Goal: Task Accomplishment & Management: Manage account settings

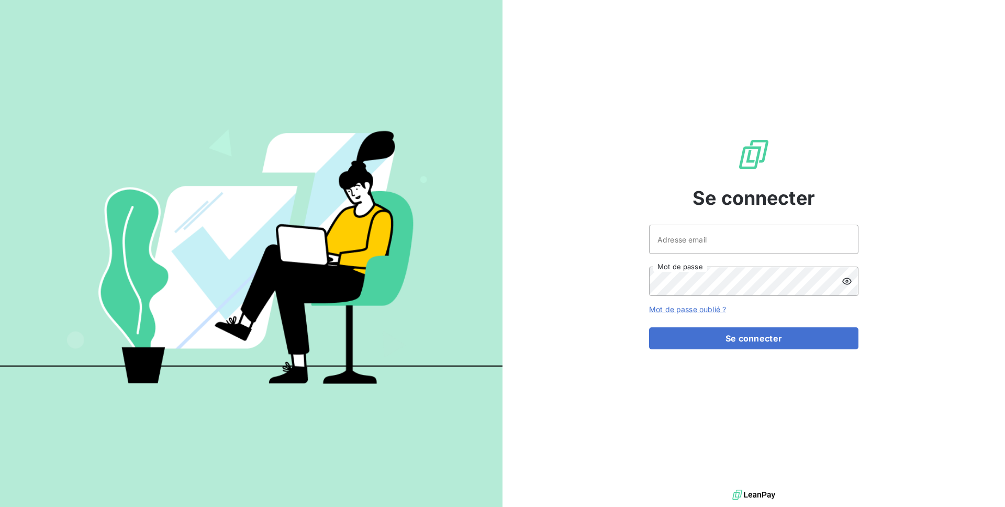
click at [690, 221] on div "Se connecter Adresse email Mot de passe Mot de passe oublié ? Se connecter" at bounding box center [753, 243] width 209 height 487
click at [696, 241] on input "Adresse email" at bounding box center [753, 239] width 209 height 29
type input "admin@demo"
click at [649, 327] on button "Se connecter" at bounding box center [753, 338] width 209 height 22
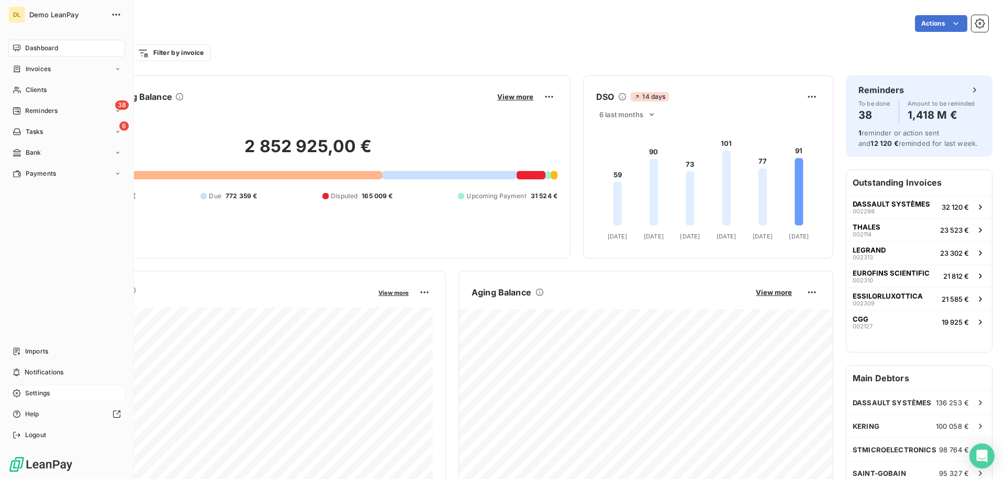
click at [34, 395] on span "Settings" at bounding box center [37, 393] width 25 height 9
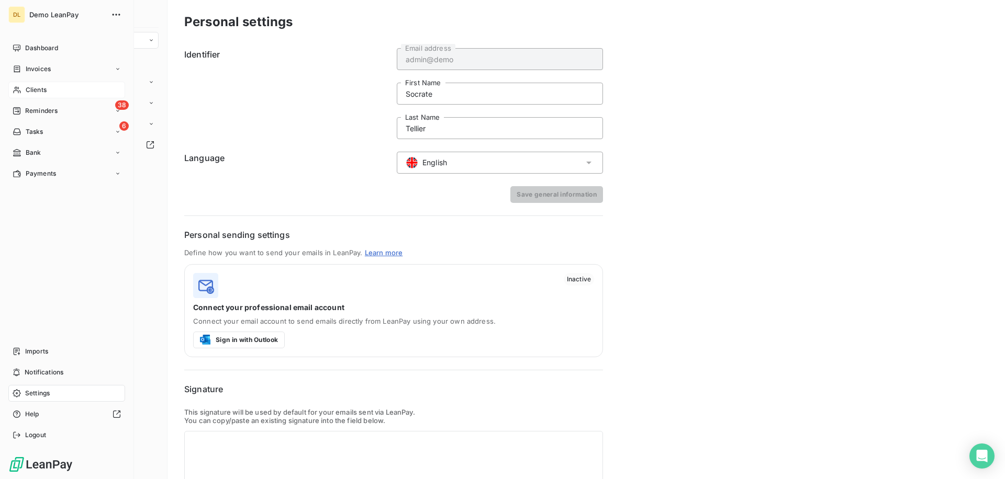
click at [55, 95] on div "Clients" at bounding box center [66, 90] width 117 height 17
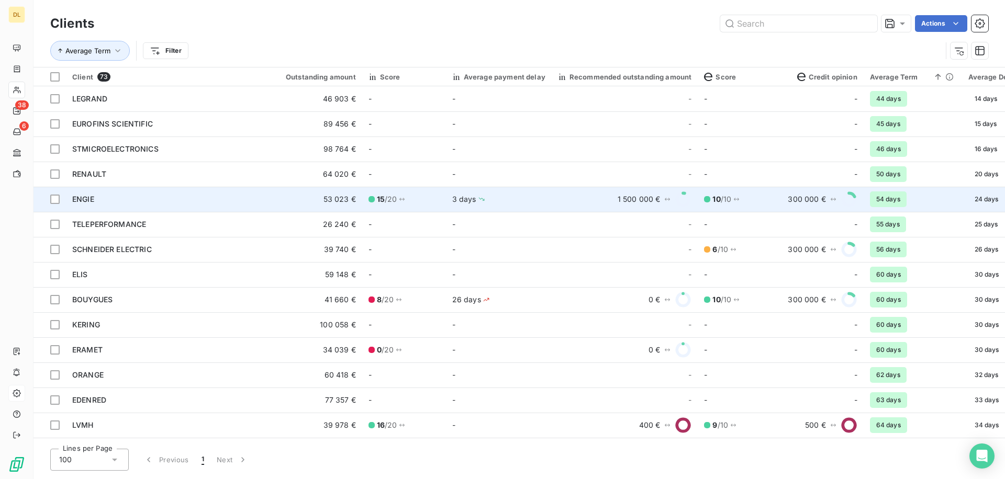
click at [254, 203] on div "ENGIE" at bounding box center [166, 199] width 188 height 10
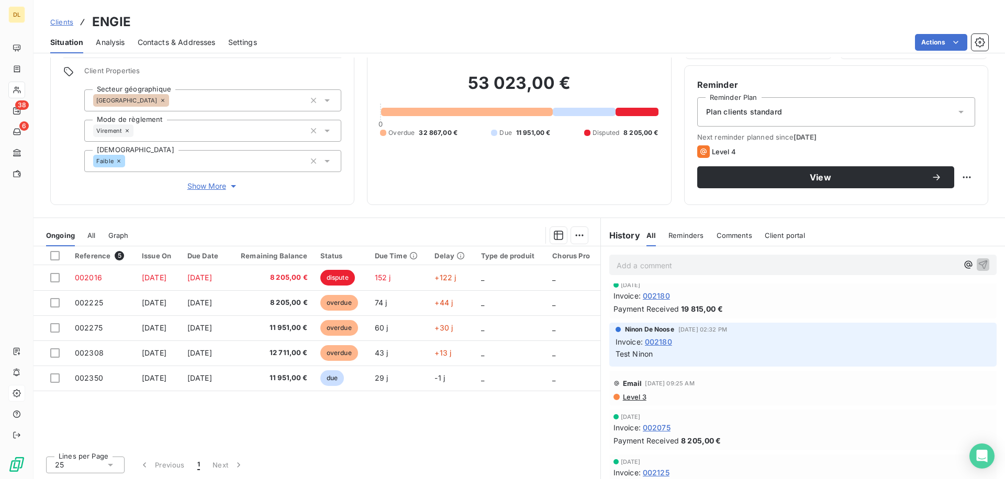
scroll to position [369, 0]
click at [641, 399] on span "Level 3" at bounding box center [634, 397] width 25 height 8
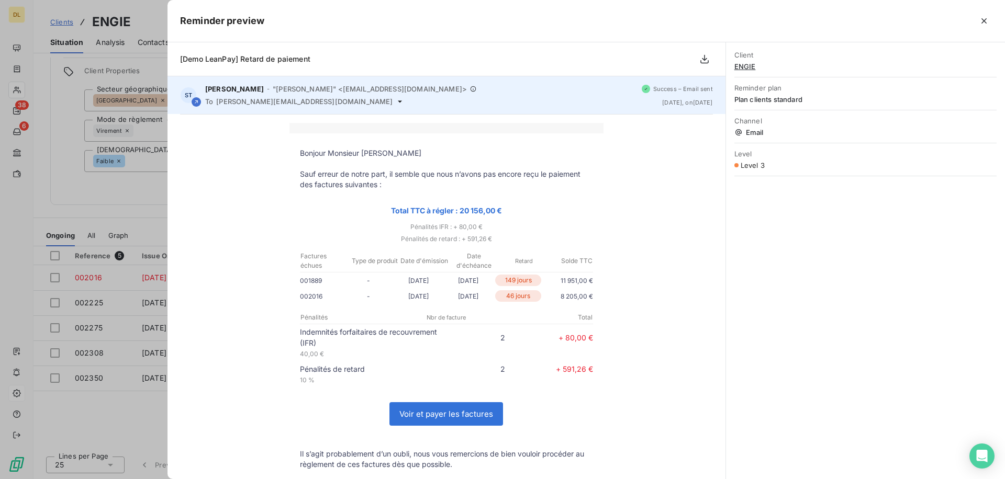
click at [313, 106] on div "ST [PERSON_NAME] - "[PERSON_NAME]" <[EMAIL_ADDRESS][DOMAIN_NAME]> To [DOMAIN_NA…" at bounding box center [447, 95] width 558 height 38
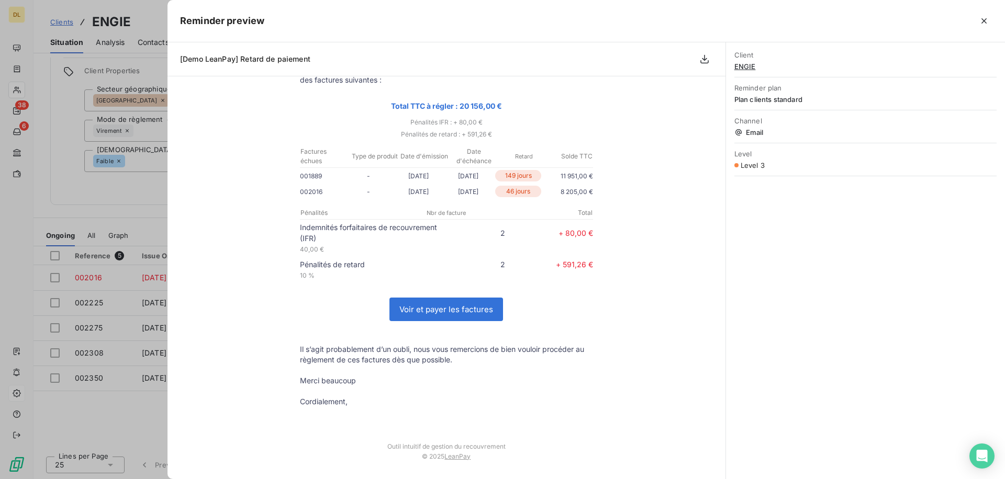
scroll to position [0, 0]
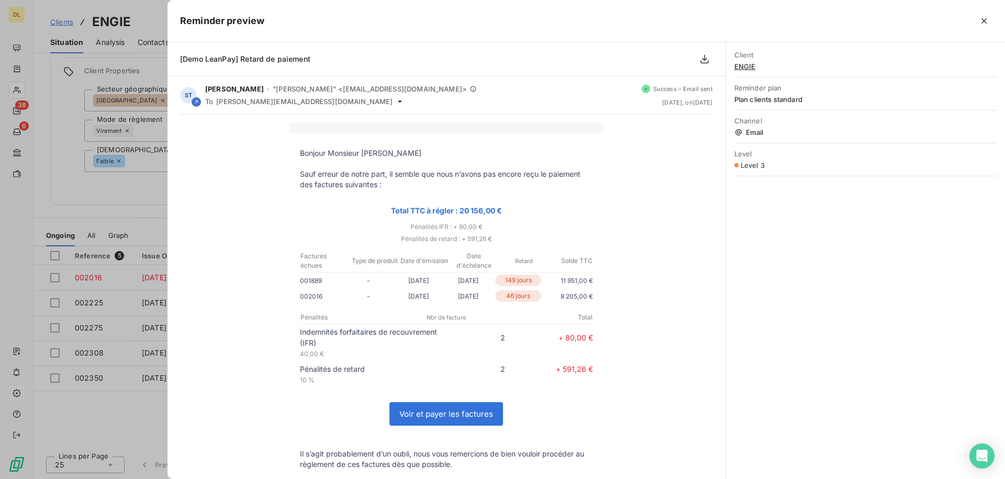
click at [64, 140] on div at bounding box center [502, 239] width 1005 height 479
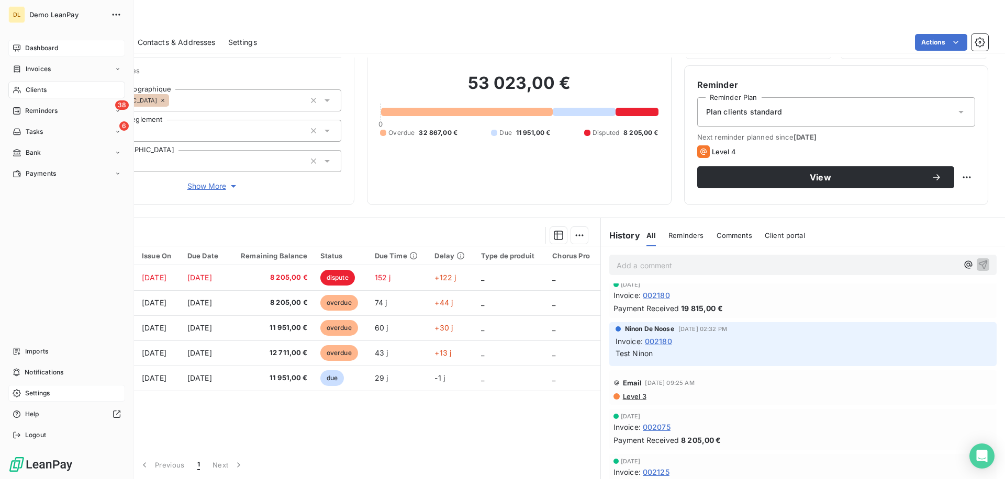
click at [15, 46] on icon at bounding box center [17, 48] width 8 height 8
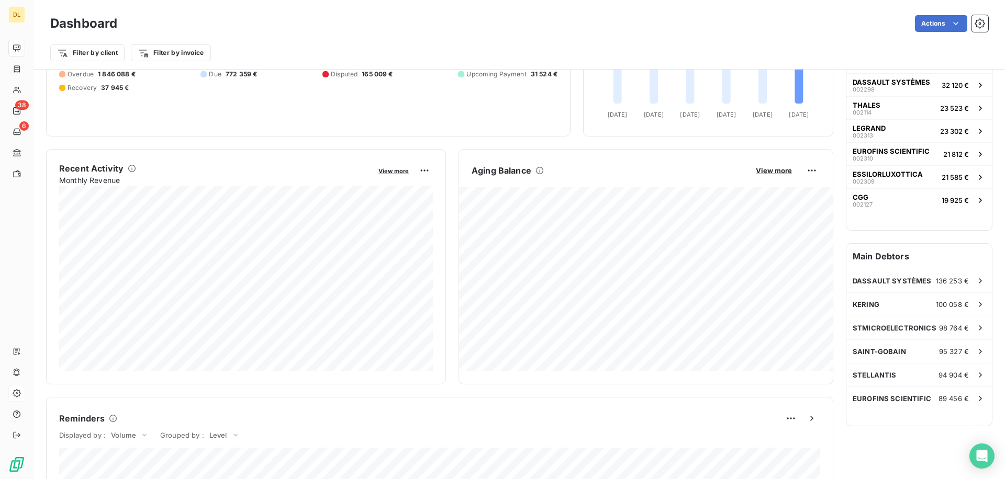
scroll to position [123, 0]
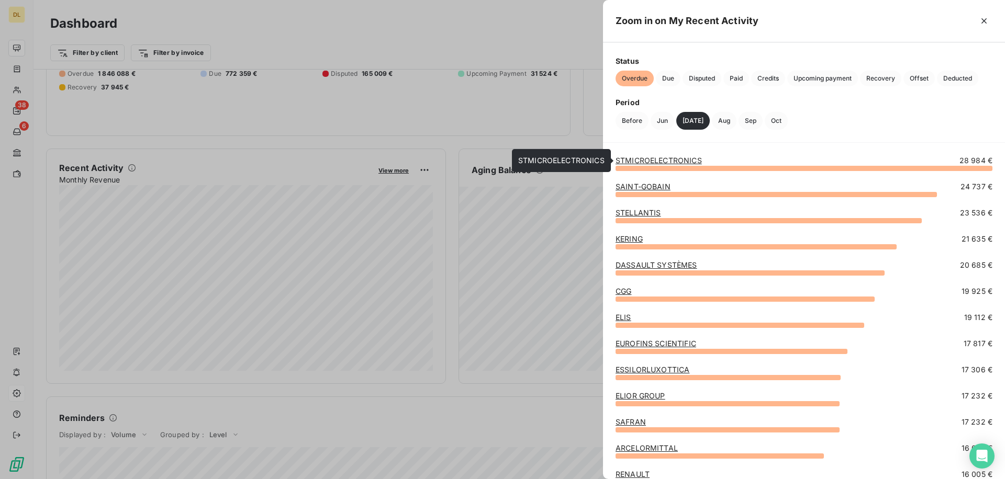
click at [667, 162] on link "STMICROELECTRONICS" at bounding box center [659, 160] width 86 height 9
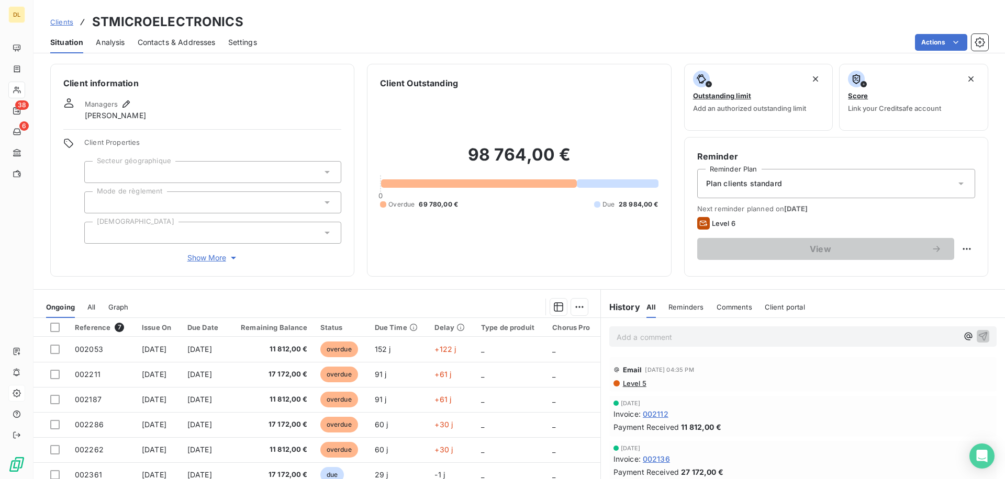
click at [90, 142] on span "Client Properties" at bounding box center [212, 145] width 257 height 15
click at [111, 46] on span "Analysis" at bounding box center [110, 42] width 29 height 10
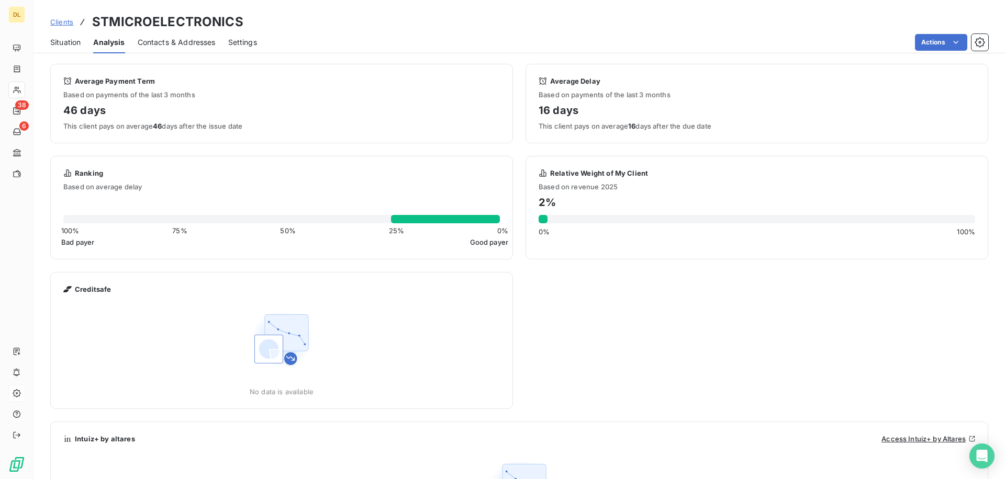
click at [160, 47] on div "Contacts & Addresses" at bounding box center [177, 42] width 78 height 22
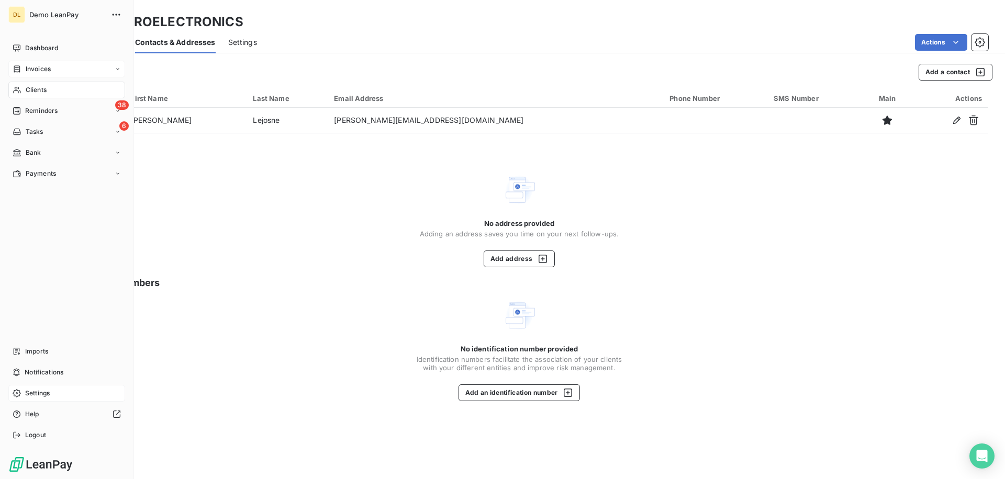
click at [51, 68] on div "Invoices" at bounding box center [66, 69] width 117 height 17
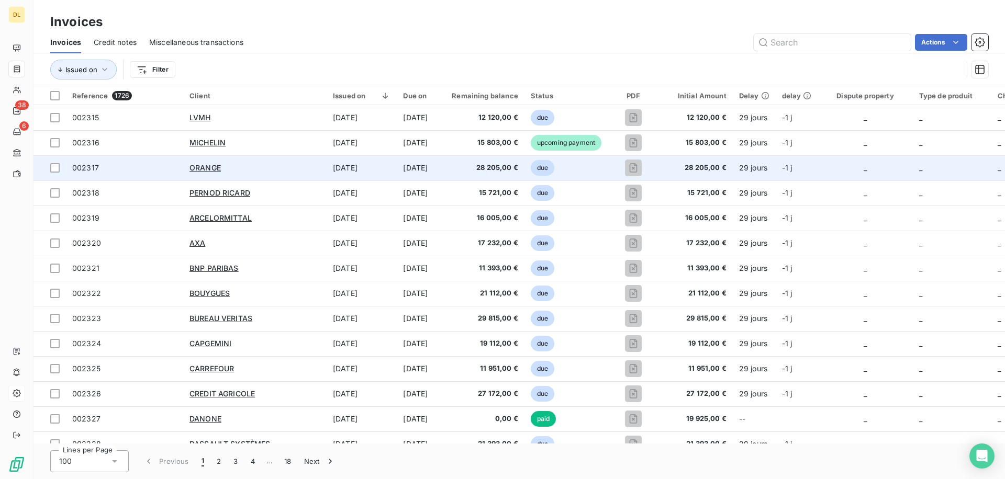
click at [397, 171] on td "[DATE]" at bounding box center [421, 167] width 49 height 25
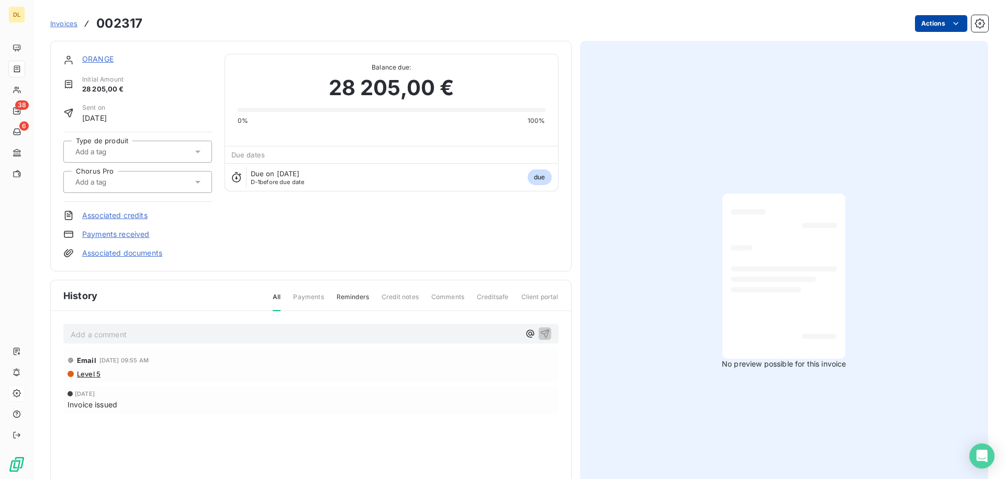
click at [943, 23] on html "DL 38 6 Invoices [DRIVERS_LICENSE_NUMBER] Actions ORANGE Initial Amount 28 205,…" at bounding box center [502, 239] width 1005 height 479
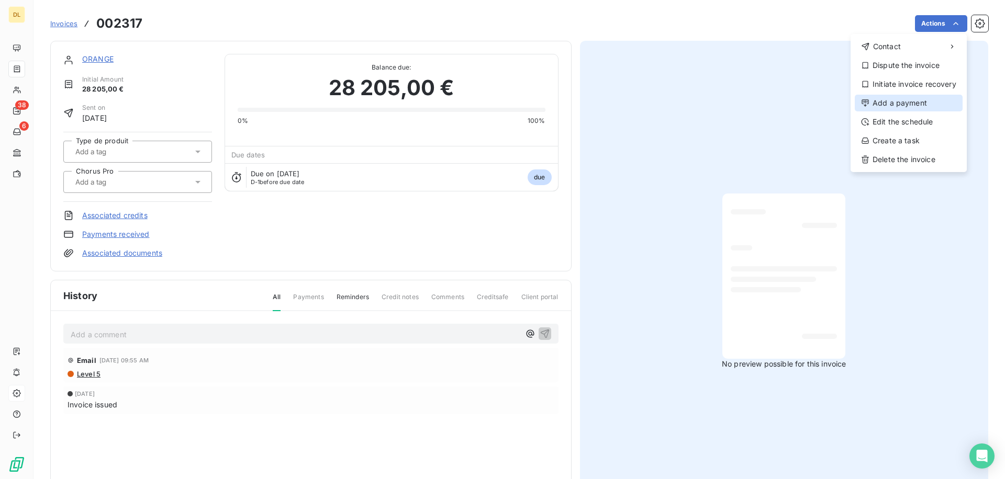
click at [890, 102] on div "Add a payment" at bounding box center [909, 103] width 108 height 17
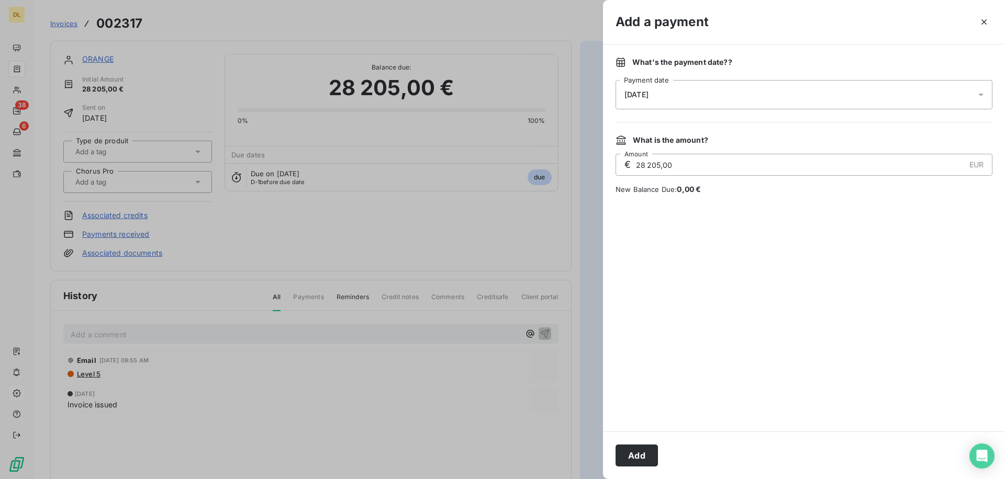
click at [675, 100] on div "[DATE]" at bounding box center [804, 94] width 377 height 29
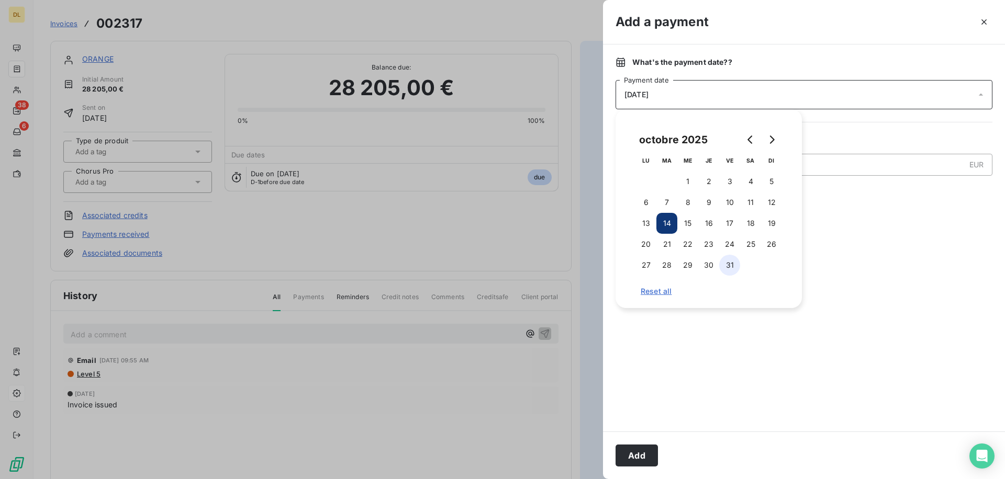
click at [729, 265] on button "31" at bounding box center [729, 265] width 21 height 21
click at [844, 122] on div at bounding box center [804, 122] width 377 height 1
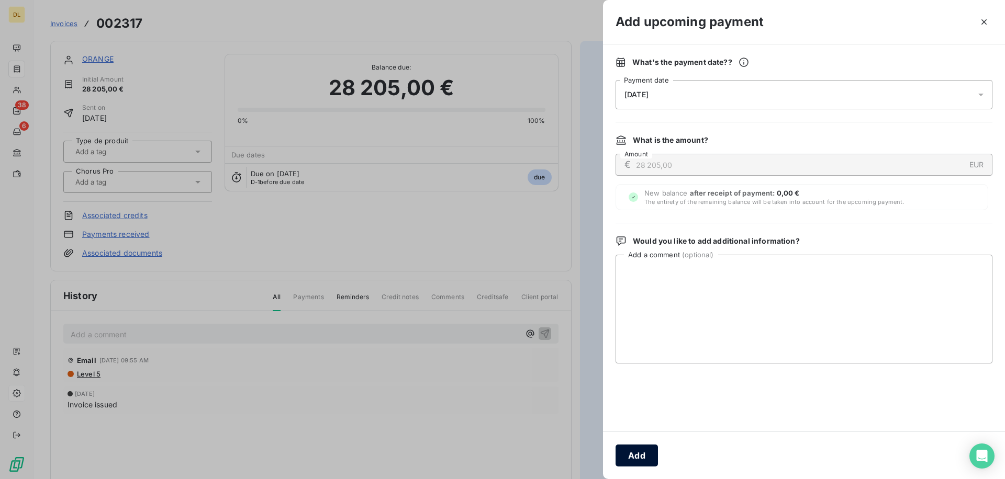
click at [635, 456] on button "Add" at bounding box center [637, 456] width 42 height 22
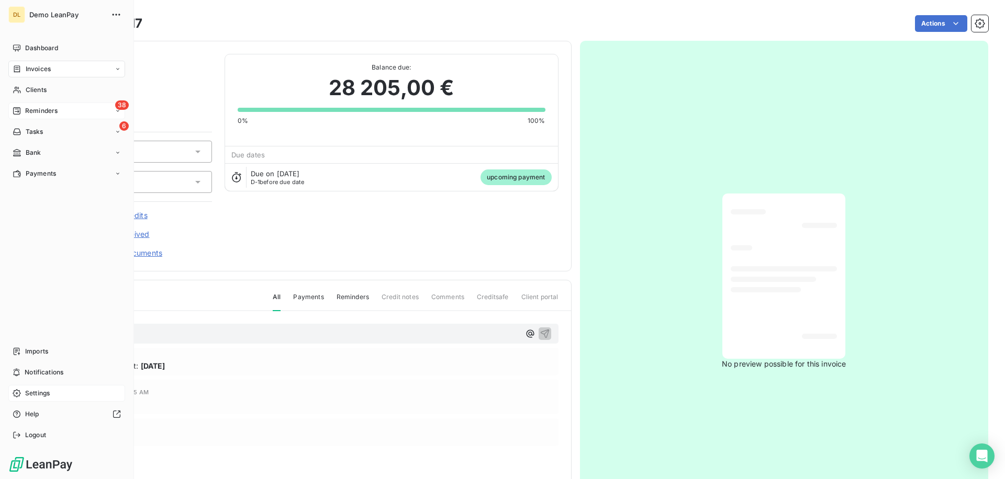
click at [46, 109] on span "Reminders" at bounding box center [41, 110] width 32 height 9
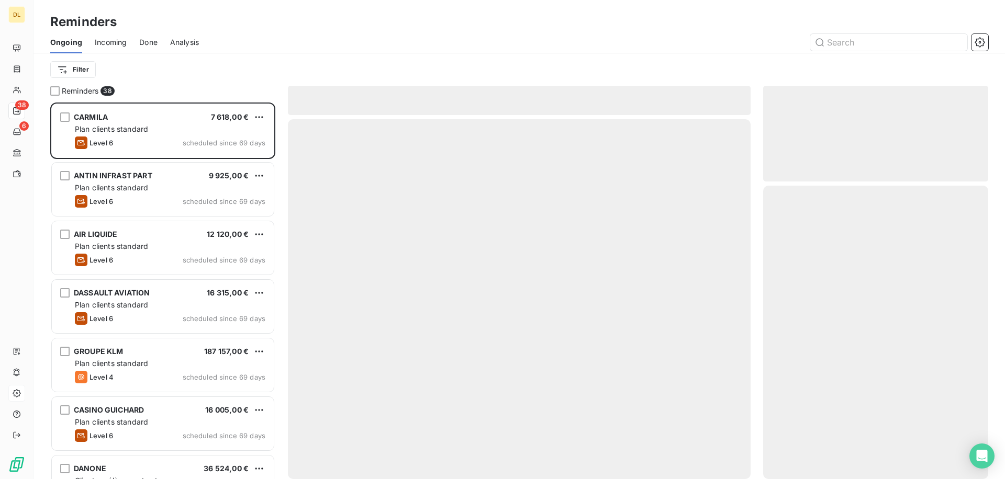
scroll to position [377, 225]
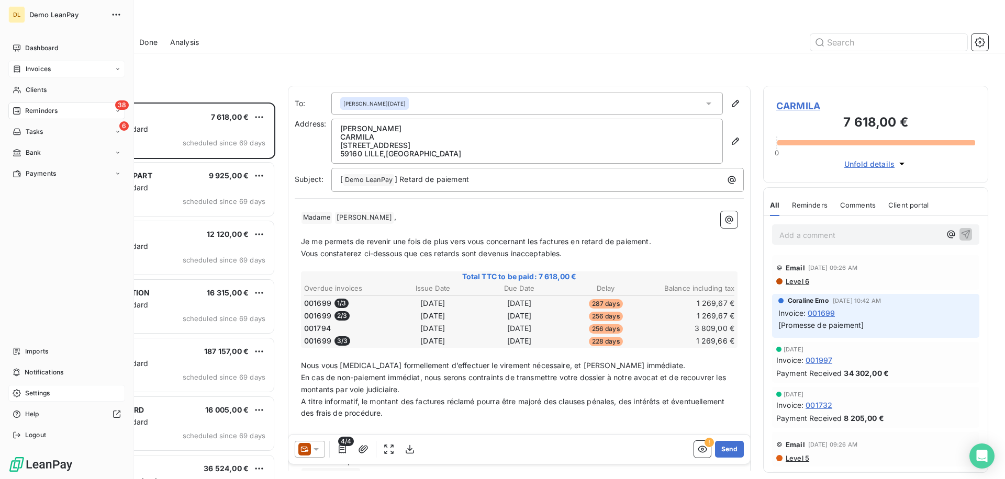
click at [17, 72] on icon at bounding box center [17, 69] width 9 height 8
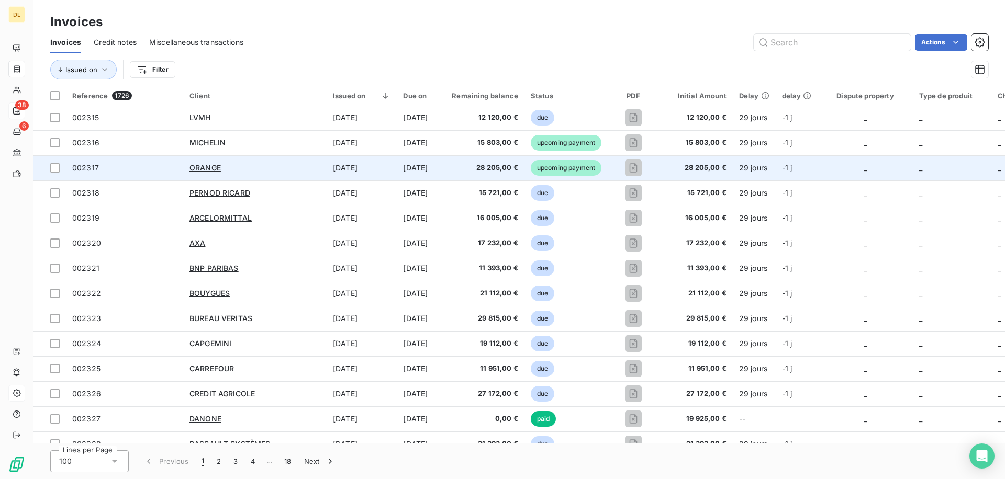
click at [374, 175] on td "[DATE]" at bounding box center [362, 167] width 70 height 25
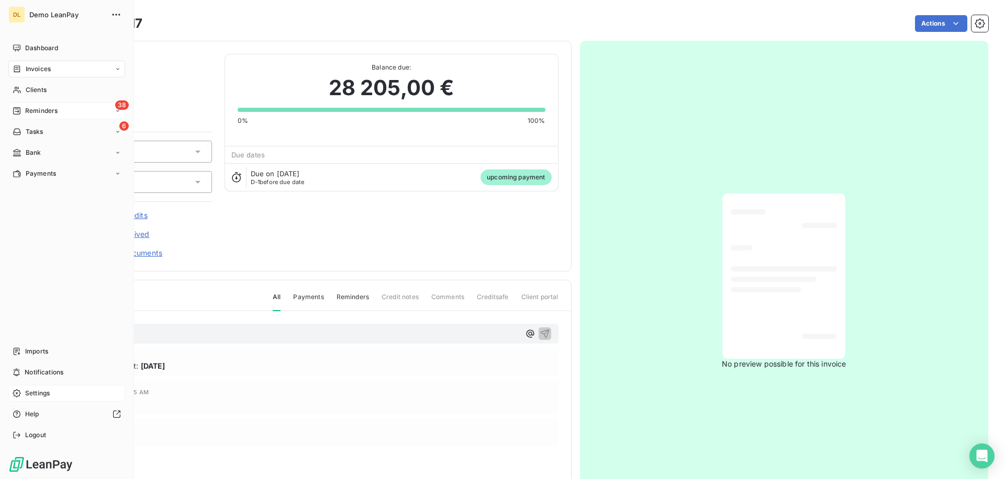
click at [29, 116] on div "38 Reminders" at bounding box center [66, 111] width 117 height 17
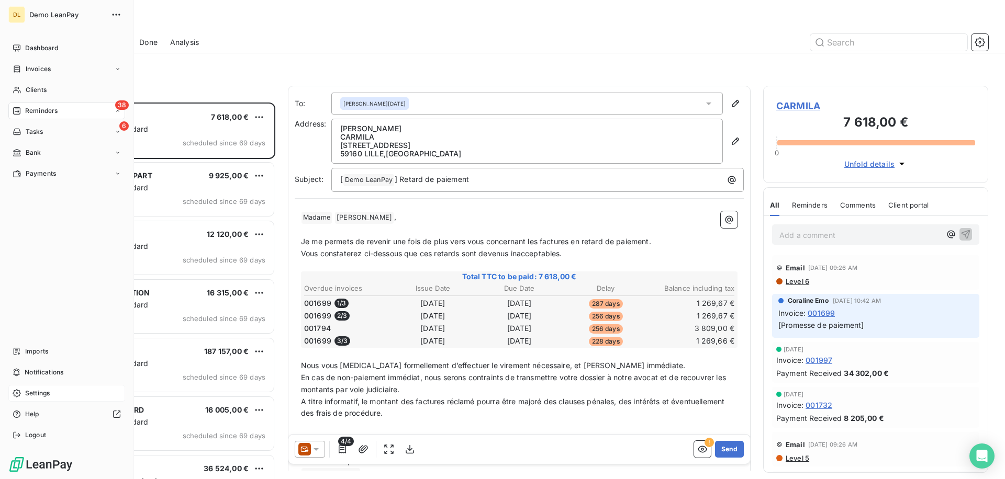
scroll to position [377, 225]
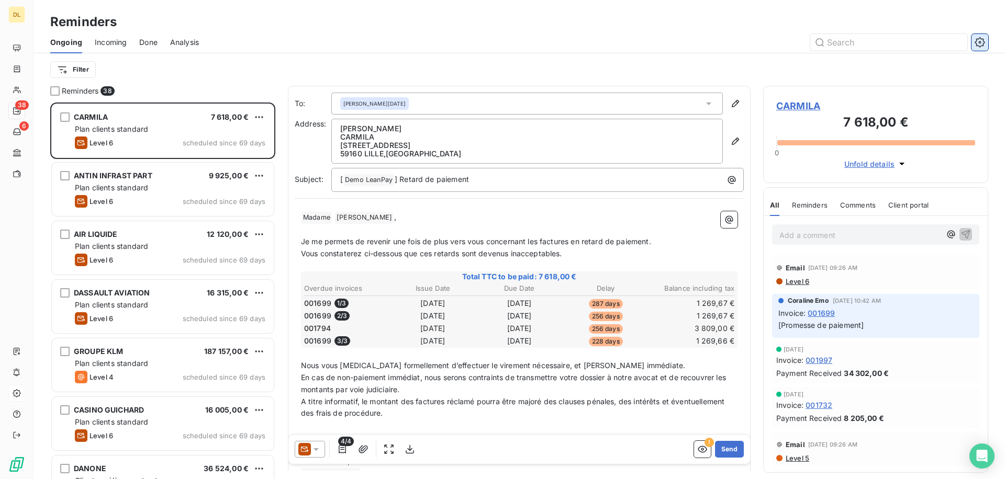
click at [977, 45] on icon "button" at bounding box center [980, 42] width 10 height 10
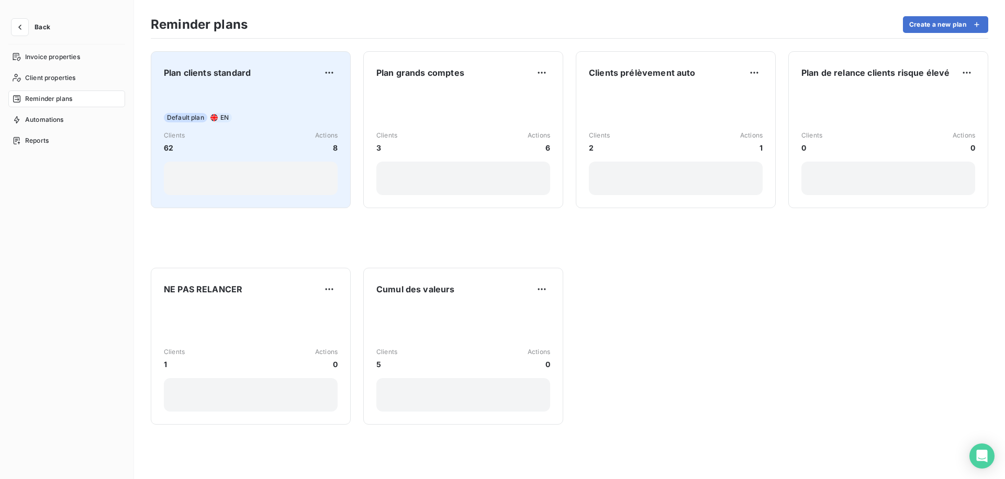
click at [274, 90] on div "Default plan EN Clients 62 Actions 8" at bounding box center [251, 143] width 174 height 106
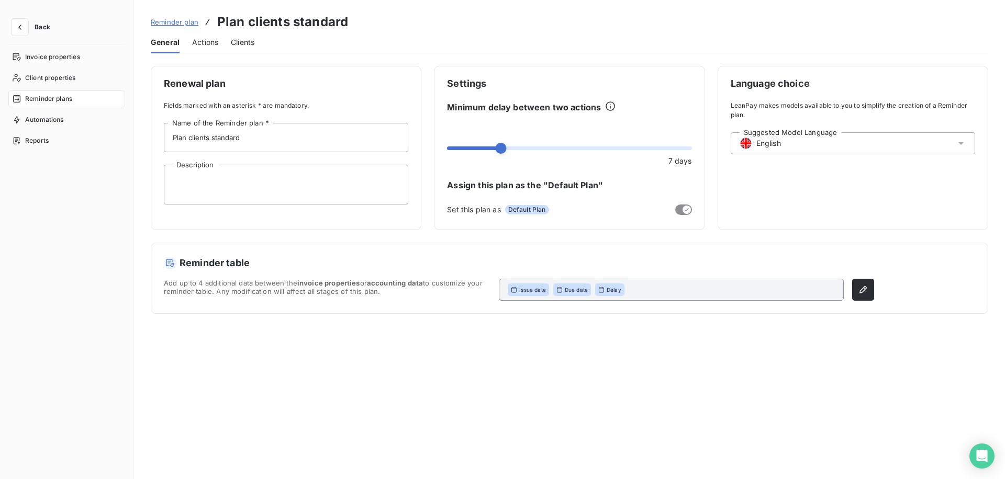
click at [202, 43] on span "Actions" at bounding box center [205, 42] width 26 height 10
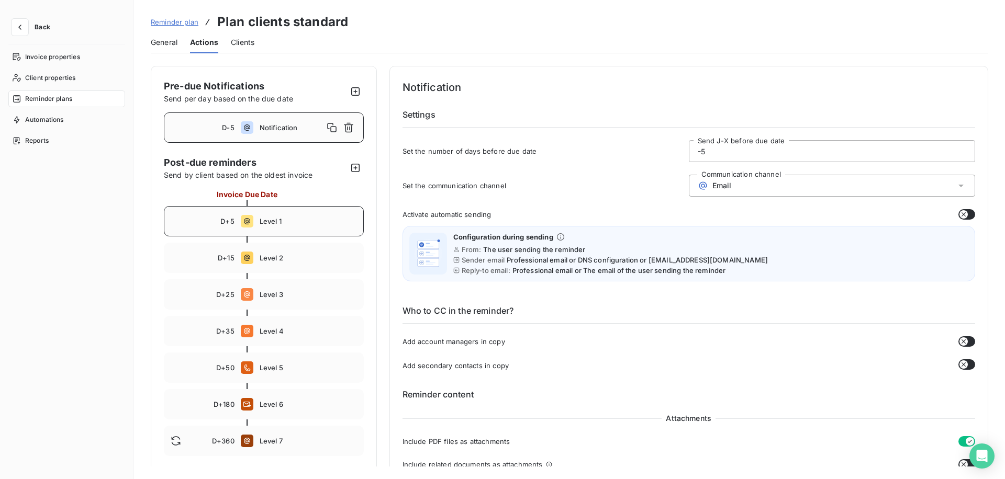
click at [288, 224] on span "Level 1" at bounding box center [308, 221] width 97 height 8
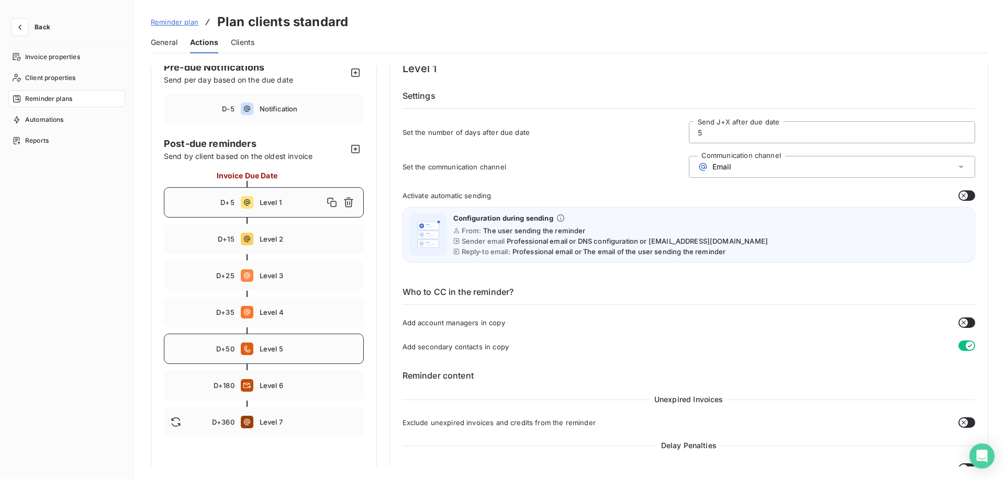
scroll to position [18, 0]
click at [216, 233] on div "D+15 Level 2" at bounding box center [264, 240] width 200 height 30
click at [217, 276] on span "D+25" at bounding box center [225, 277] width 18 height 8
click at [308, 196] on div "D+5 Level 1" at bounding box center [264, 203] width 200 height 30
type input "5"
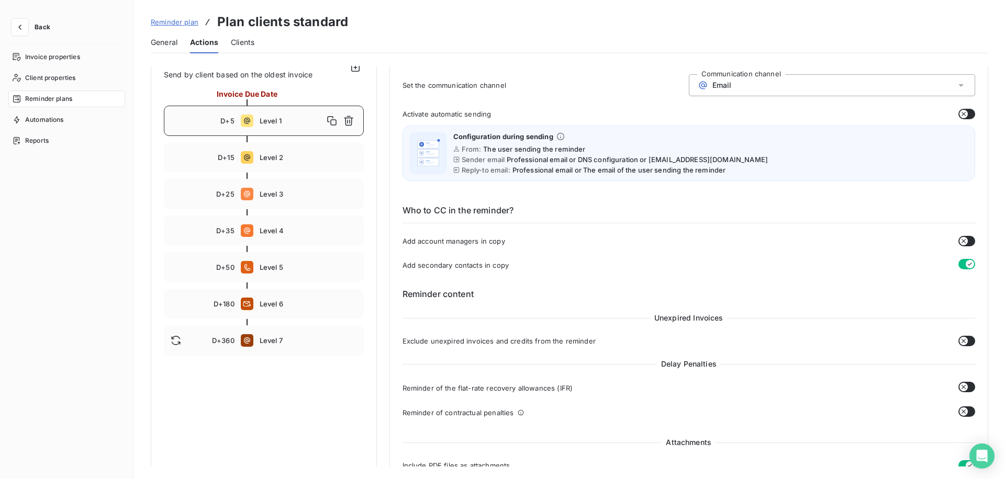
scroll to position [104, 0]
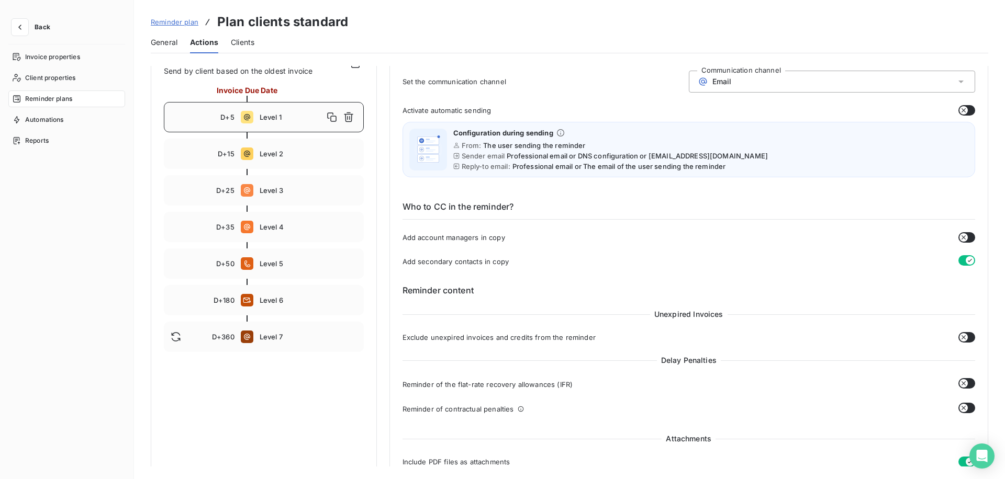
click at [960, 113] on icon "button" at bounding box center [964, 110] width 8 height 8
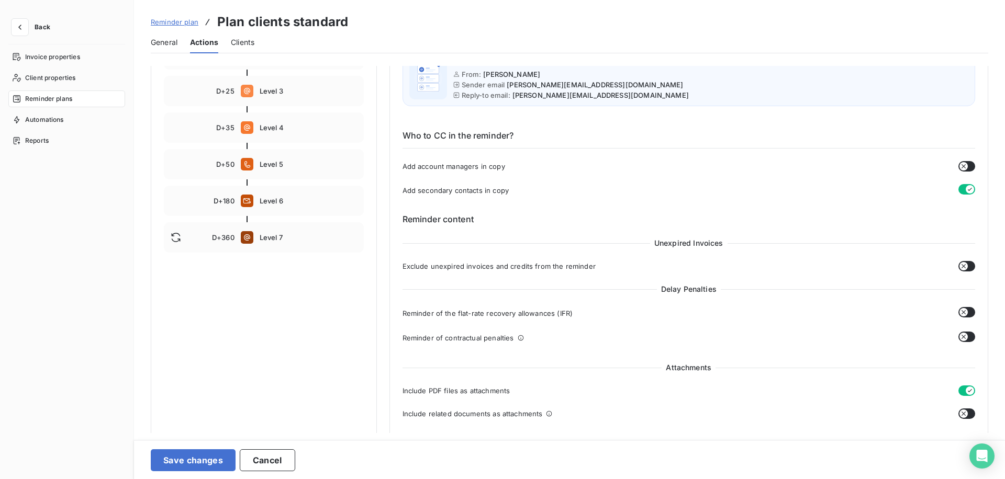
scroll to position [224, 0]
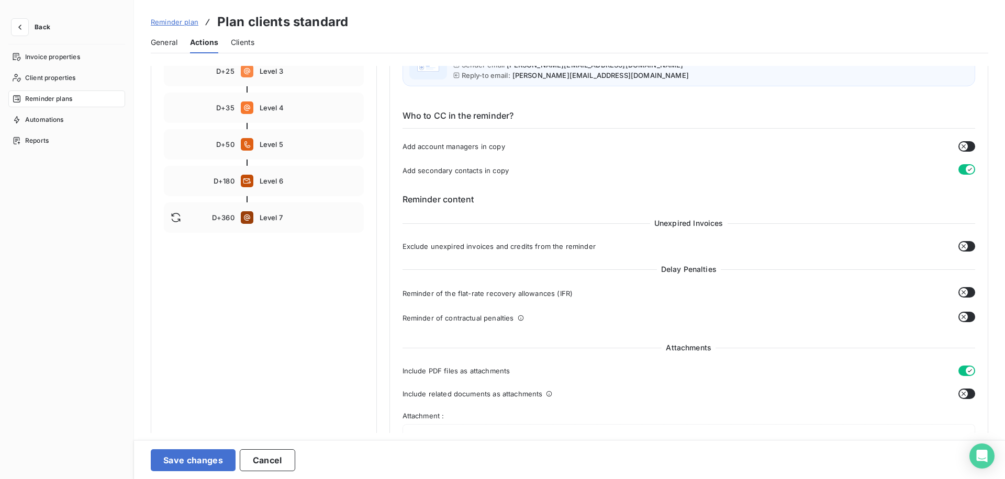
click at [438, 165] on div "Add secondary contacts in copy" at bounding box center [689, 170] width 573 height 12
click at [436, 168] on span "Add secondary contacts in copy" at bounding box center [456, 170] width 107 height 8
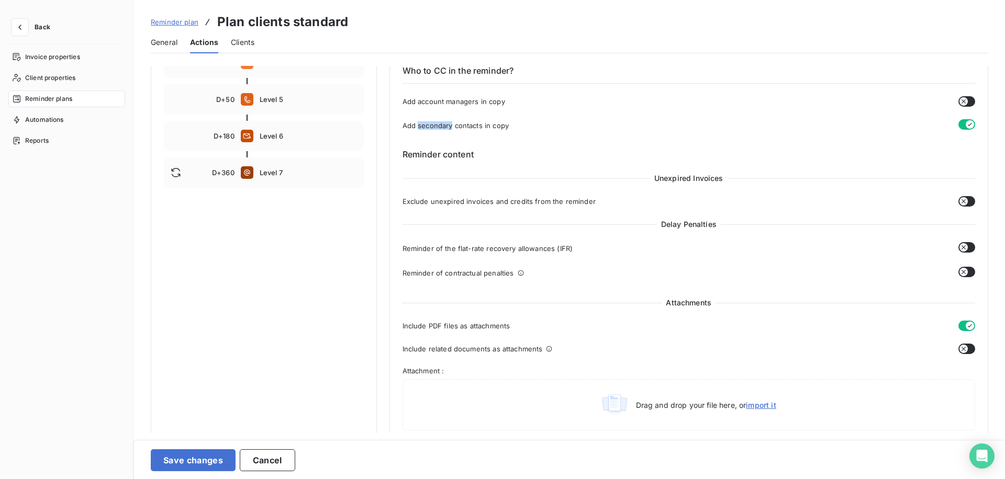
scroll to position [300, 0]
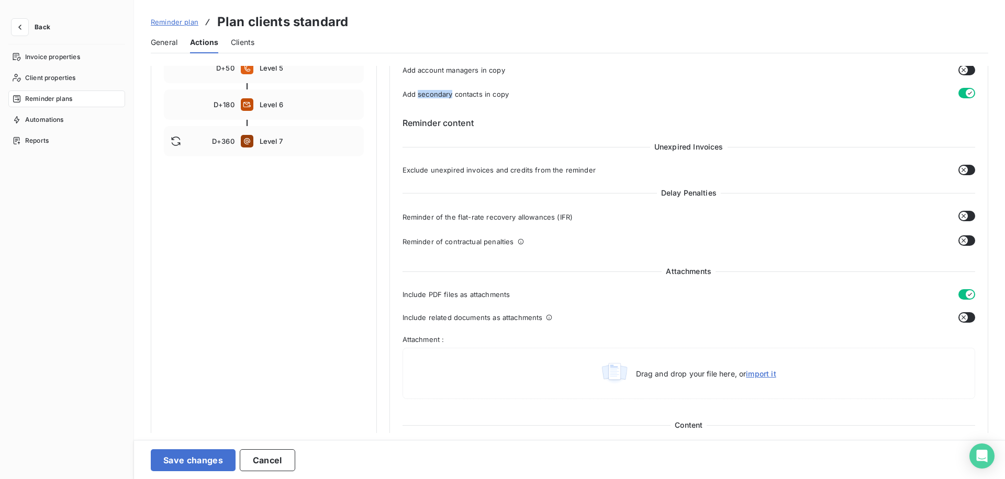
click at [680, 145] on span "Unexpired Invoices" at bounding box center [688, 147] width 77 height 10
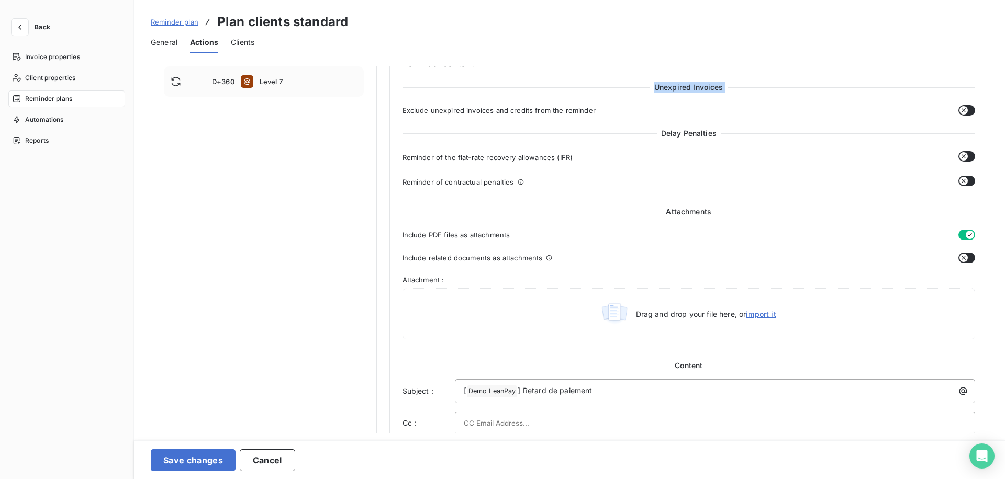
scroll to position [364, 0]
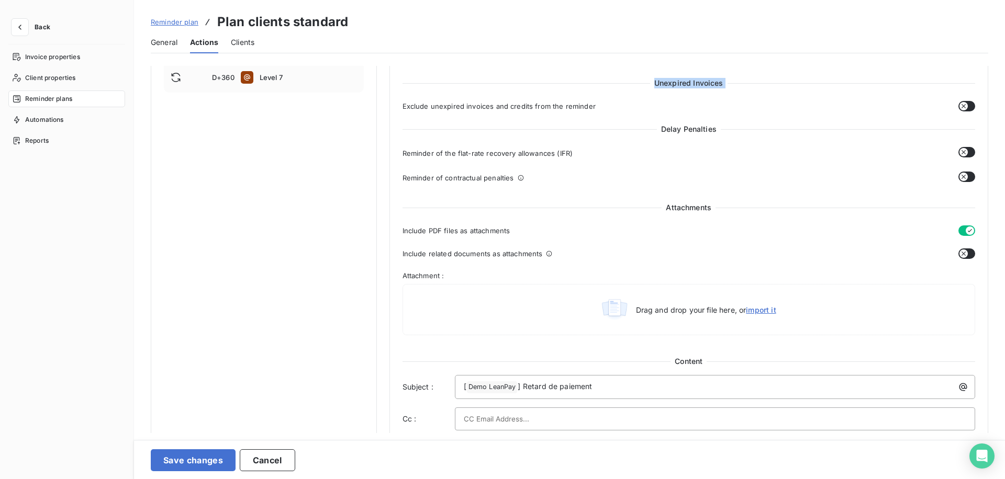
click at [678, 126] on span "Delay Penalties" at bounding box center [689, 129] width 64 height 10
click at [699, 131] on span "Delay Penalties" at bounding box center [689, 129] width 64 height 10
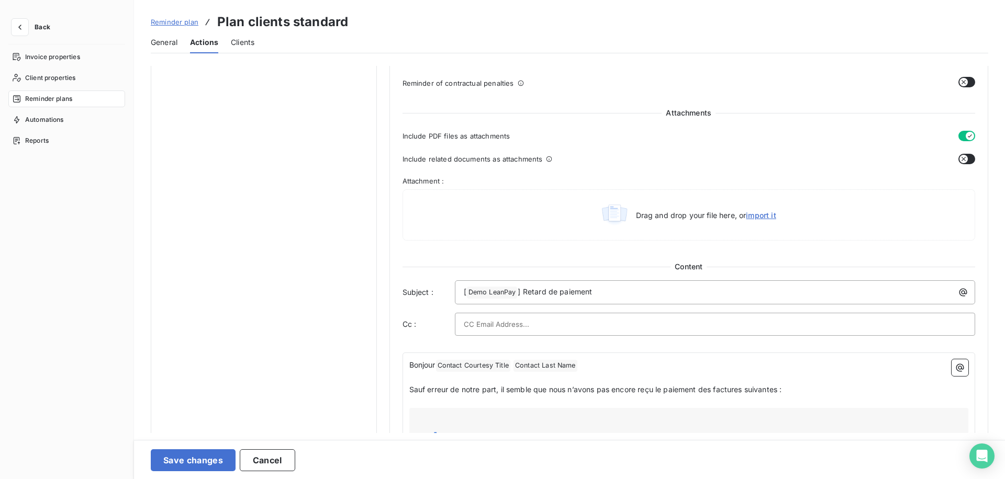
scroll to position [459, 0]
click at [675, 115] on span "Attachments" at bounding box center [689, 112] width 54 height 10
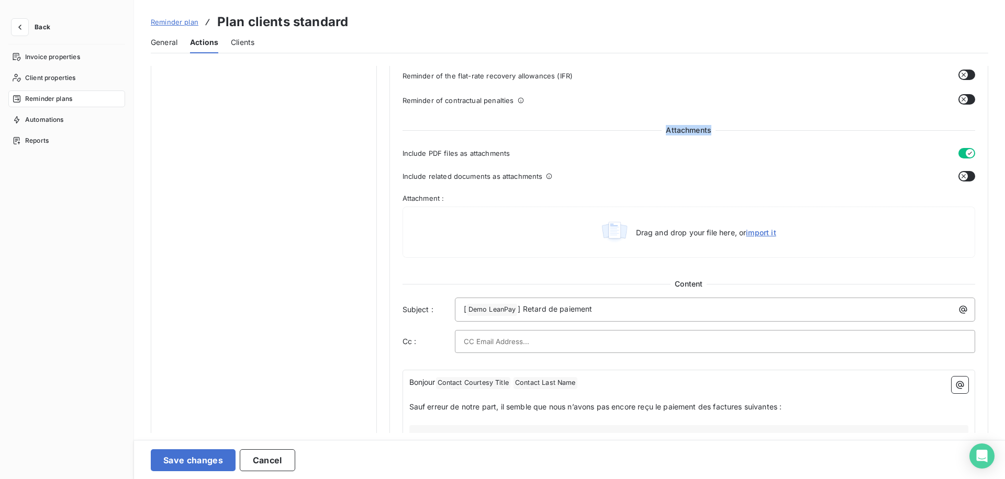
scroll to position [441, 0]
click at [6, 27] on div "Back Invoice properties Client properties Reminder plans Automations Reports" at bounding box center [67, 239] width 134 height 479
click at [19, 27] on icon "button" at bounding box center [19, 27] width 3 height 5
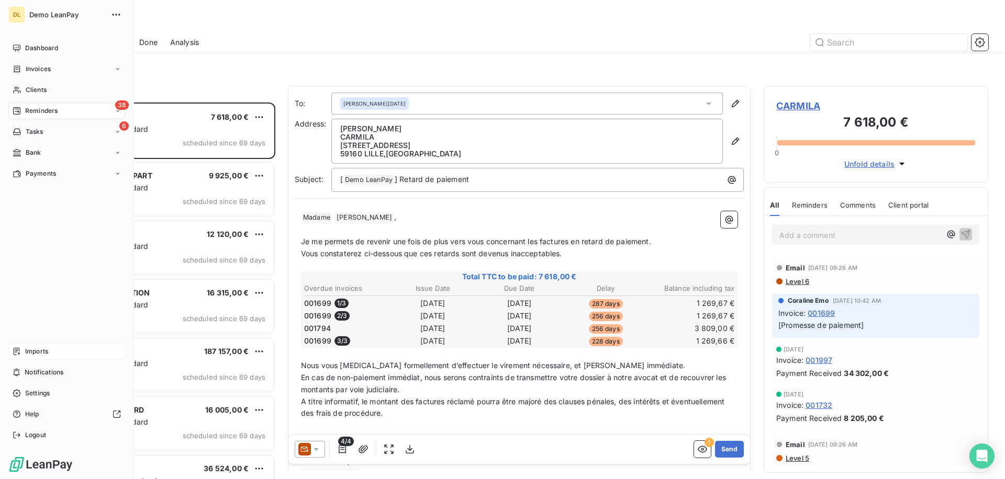
scroll to position [377, 225]
click at [44, 353] on span "Imports" at bounding box center [36, 351] width 23 height 9
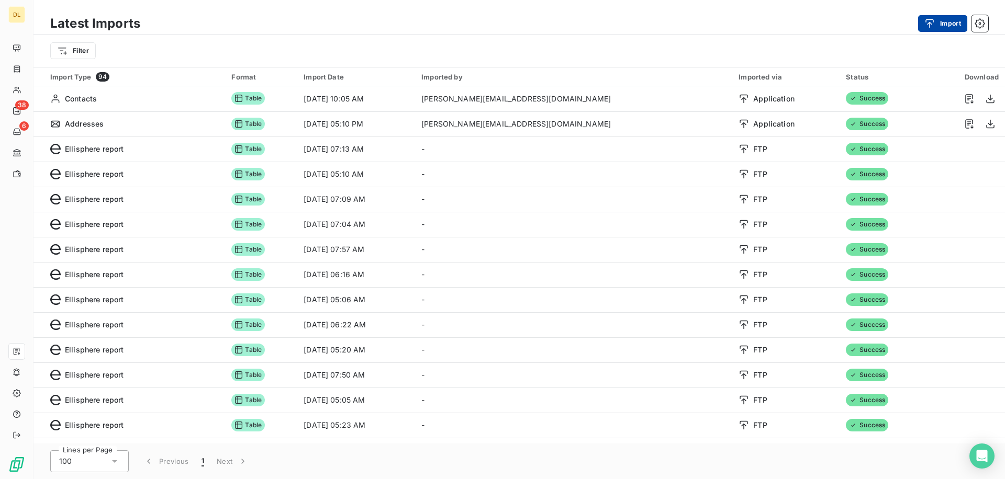
click at [947, 23] on button "Import" at bounding box center [942, 23] width 49 height 17
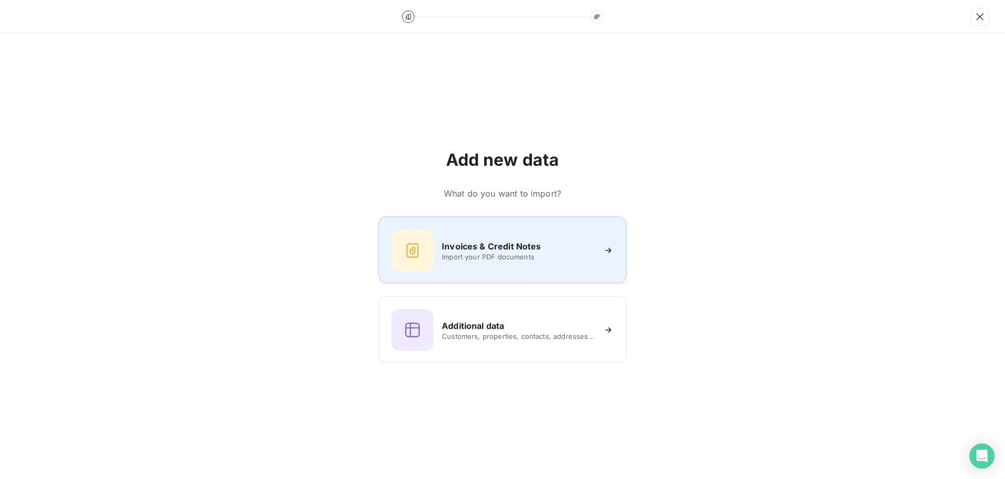
click at [444, 259] on span "Import your PDF documents" at bounding box center [518, 257] width 153 height 8
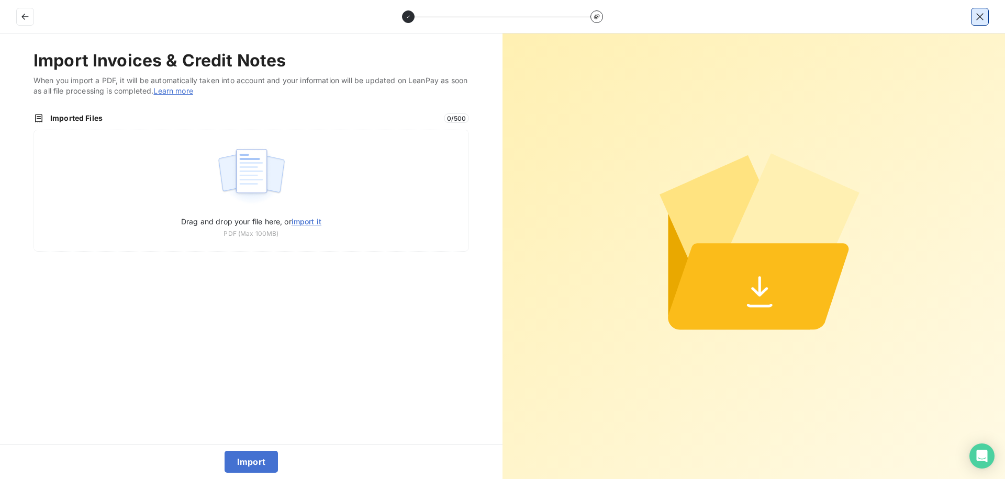
click at [975, 22] on button "button" at bounding box center [980, 16] width 17 height 17
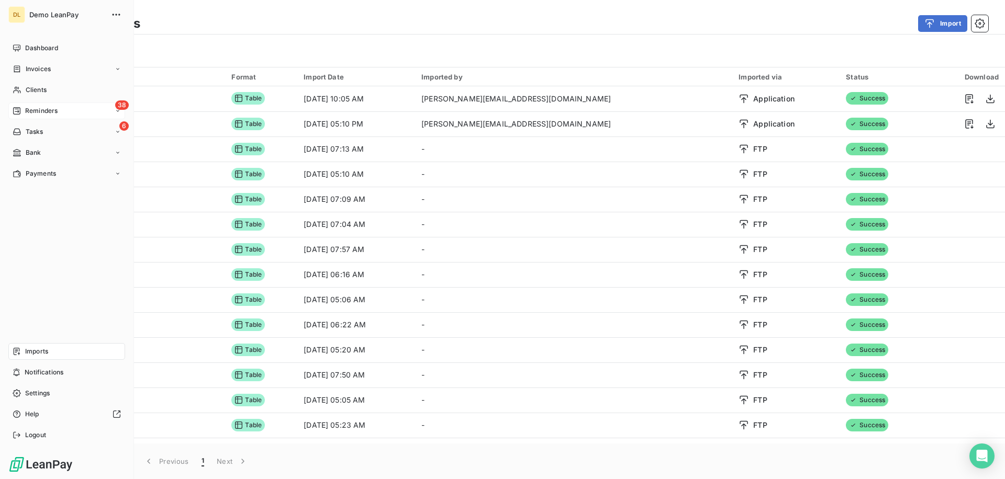
click at [51, 110] on span "Reminders" at bounding box center [41, 110] width 32 height 9
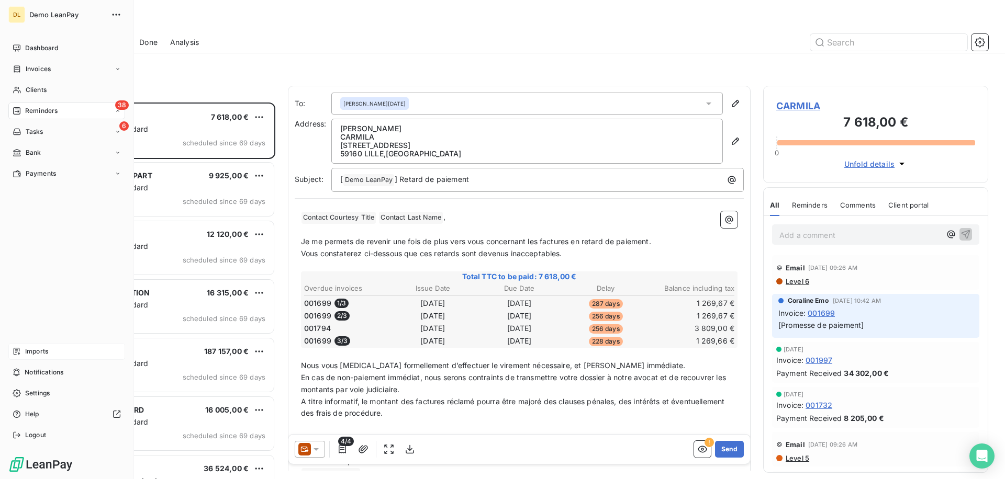
scroll to position [377, 225]
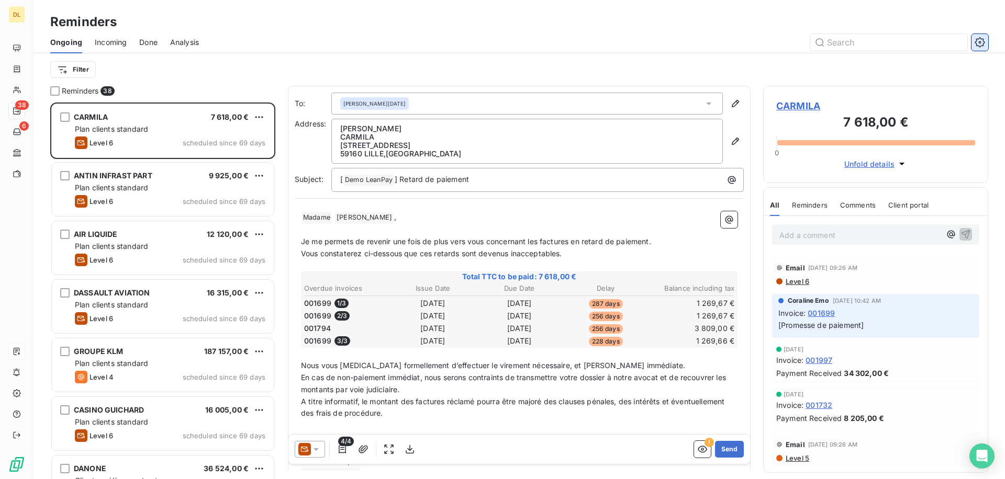
click at [983, 49] on button "button" at bounding box center [980, 42] width 17 height 17
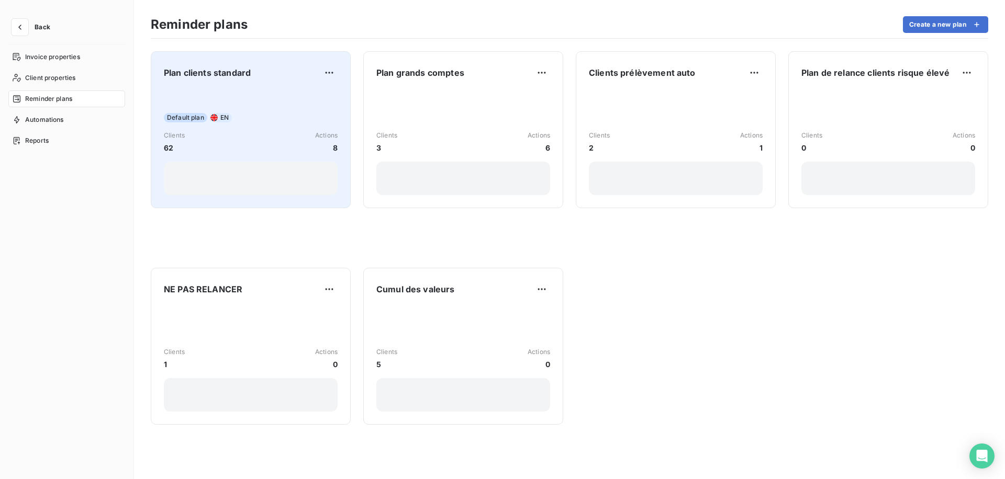
click at [296, 108] on div "Default plan EN Clients 62 Actions 8" at bounding box center [251, 143] width 174 height 106
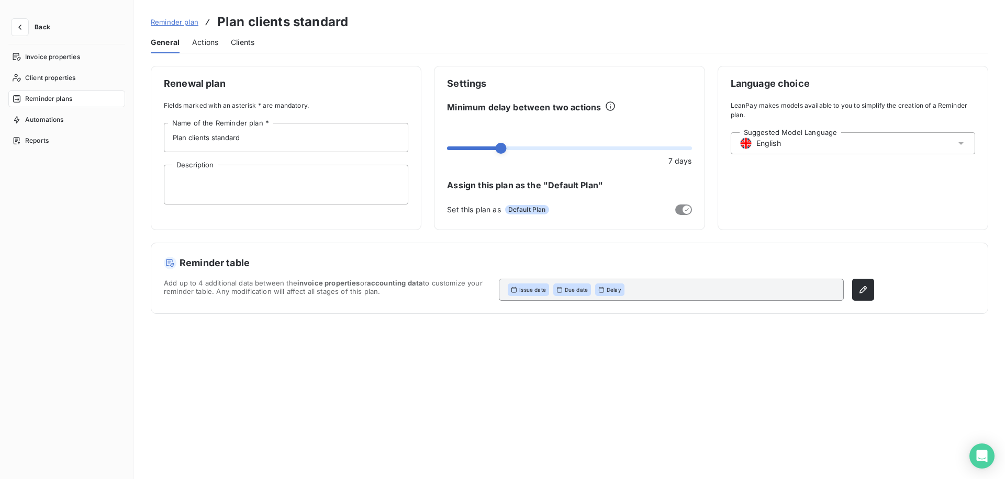
click at [205, 44] on span "Actions" at bounding box center [205, 42] width 26 height 10
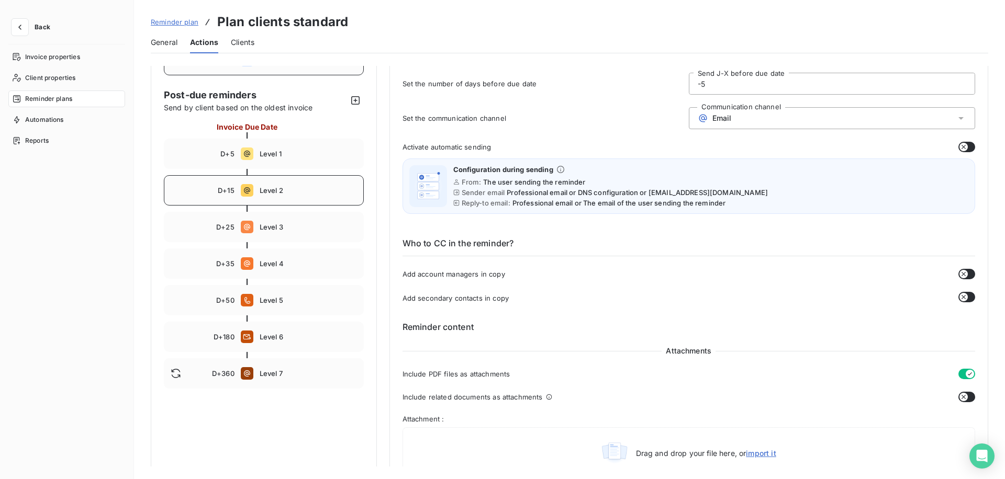
scroll to position [68, 0]
click at [306, 151] on span "Level 1" at bounding box center [308, 153] width 97 height 8
type input "5"
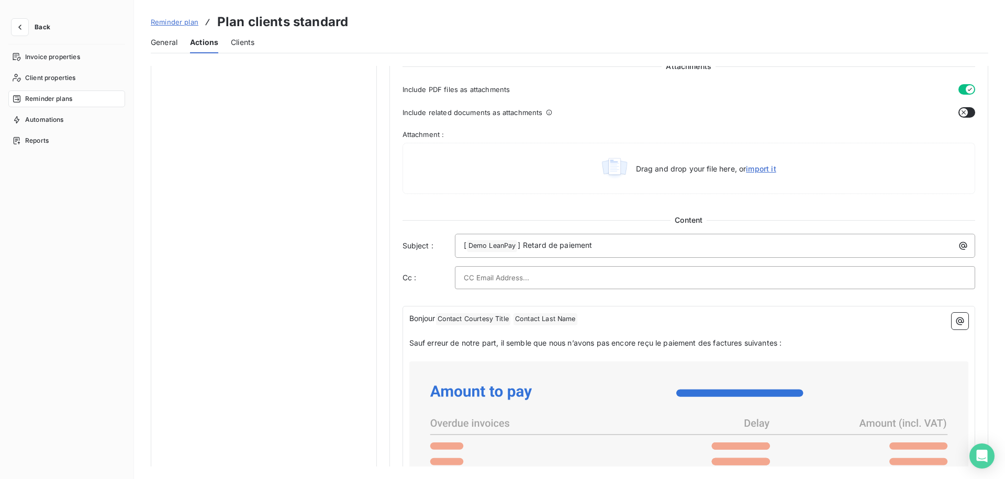
scroll to position [504, 0]
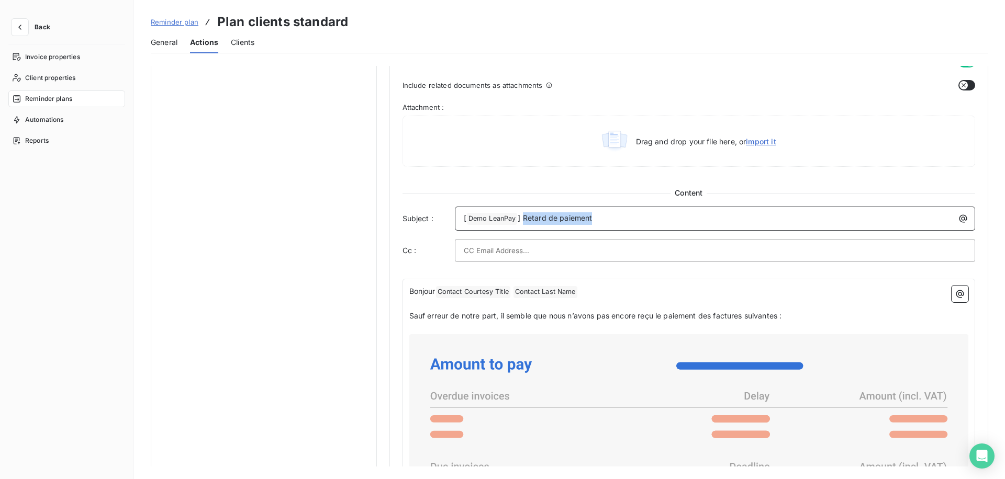
drag, startPoint x: 611, startPoint y: 220, endPoint x: 523, endPoint y: 219, distance: 88.5
click at [523, 219] on p "[ Demo LeanPay ﻿ ] Retard de paiement" at bounding box center [718, 219] width 508 height 13
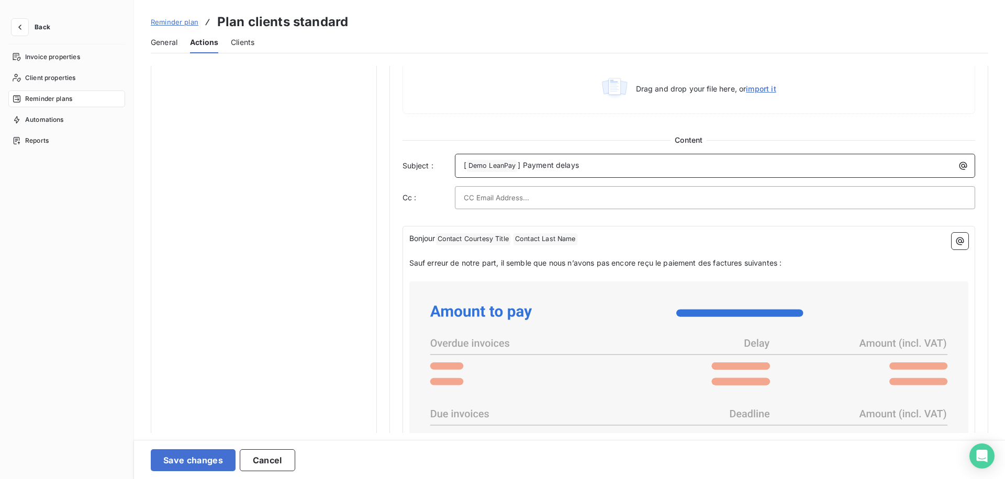
scroll to position [571, 0]
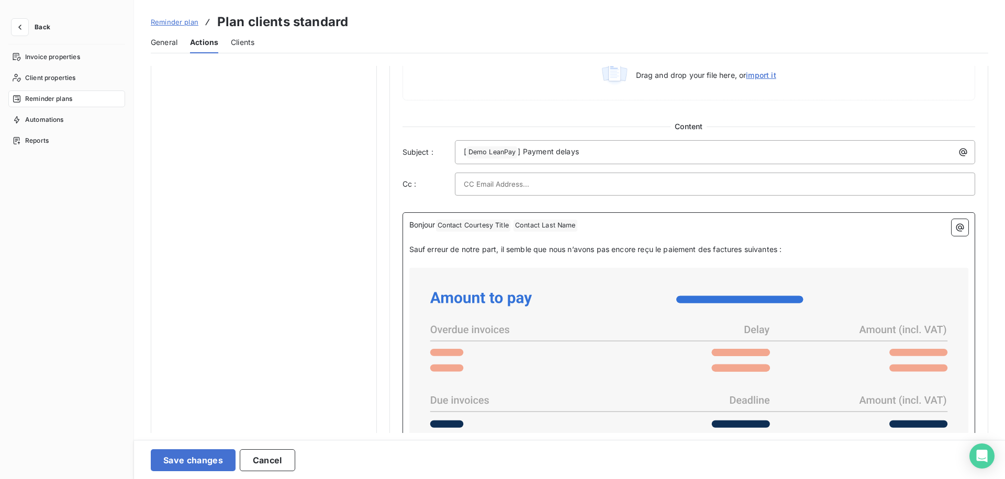
click at [444, 250] on span "Sauf erreur de notre part, il semble que nous n’avons pas encore reçu le paieme…" at bounding box center [595, 249] width 373 height 9
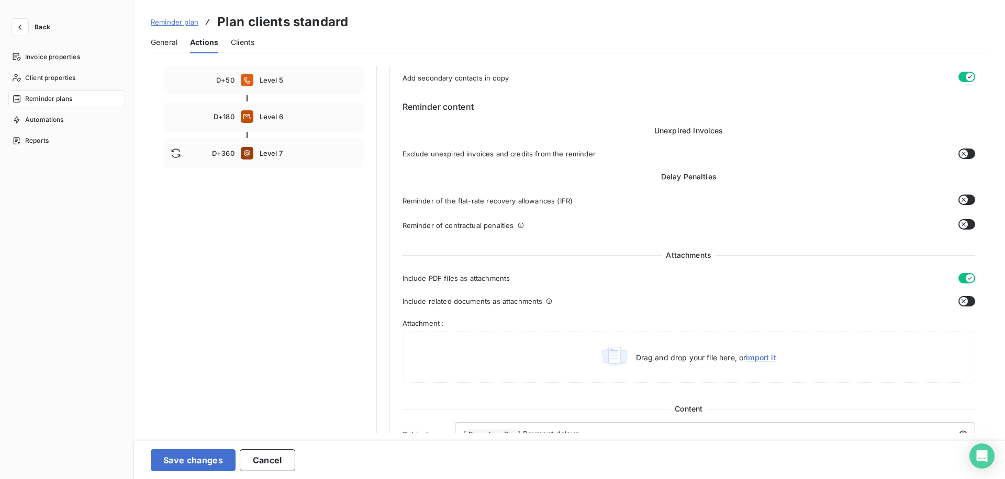
scroll to position [83, 0]
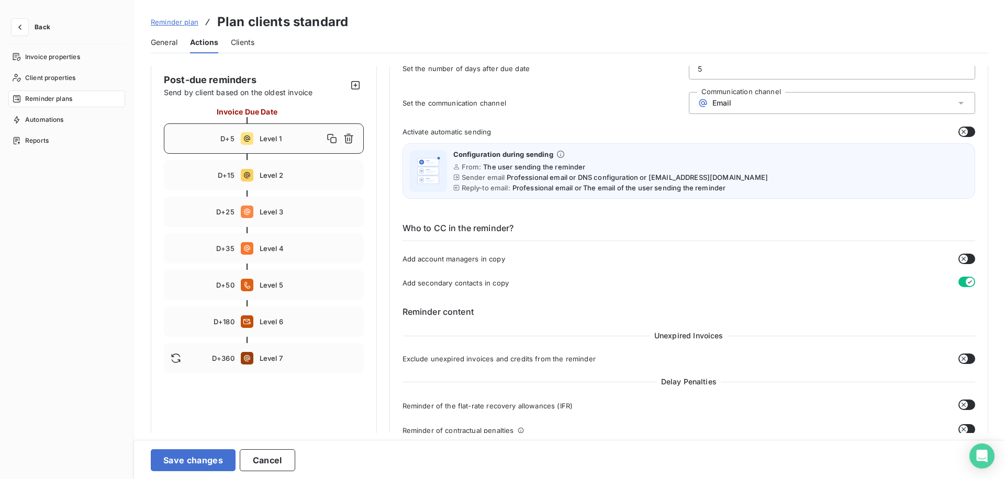
click at [464, 137] on div "Activate automatic sending" at bounding box center [689, 132] width 573 height 10
click at [472, 133] on span "Activate automatic sending" at bounding box center [447, 132] width 89 height 8
click at [24, 27] on icon "button" at bounding box center [20, 27] width 10 height 10
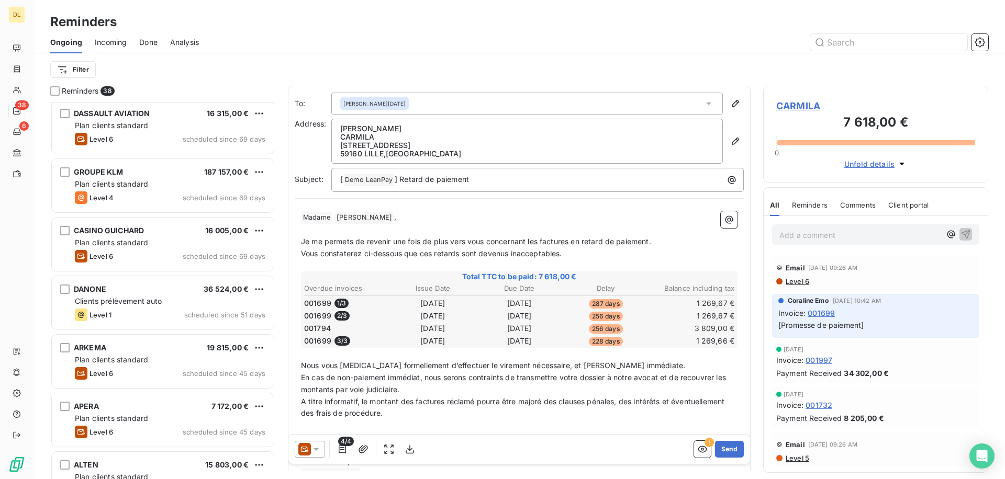
scroll to position [257, 0]
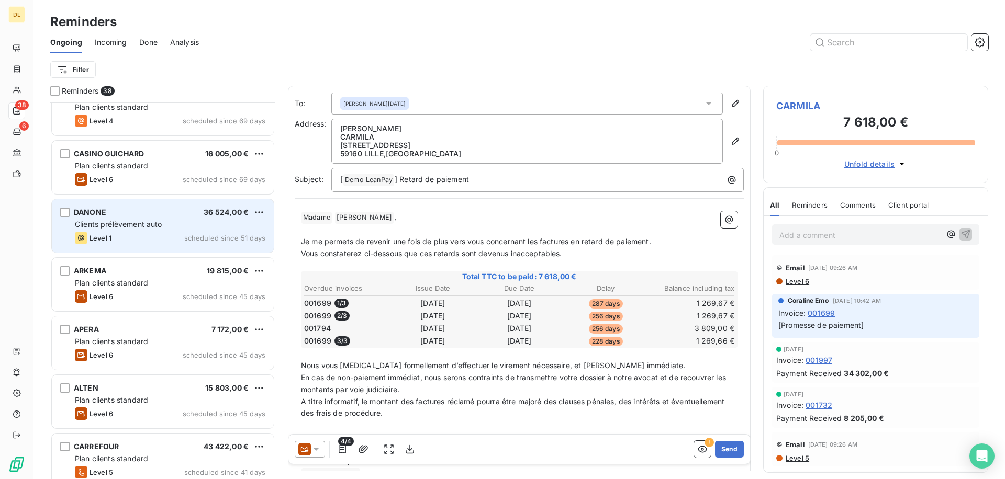
click at [146, 222] on span "Clients prélèvement auto" at bounding box center [118, 224] width 87 height 9
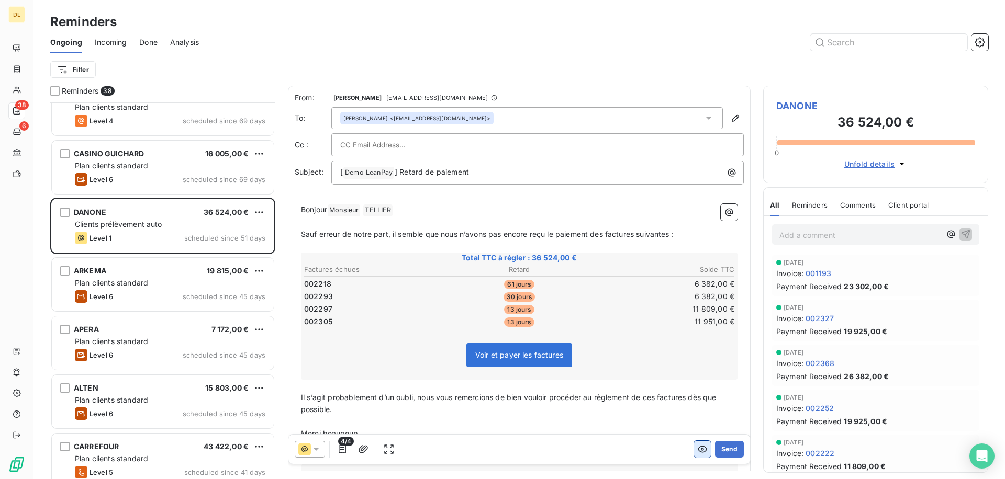
click at [702, 453] on icon "button" at bounding box center [702, 449] width 10 height 10
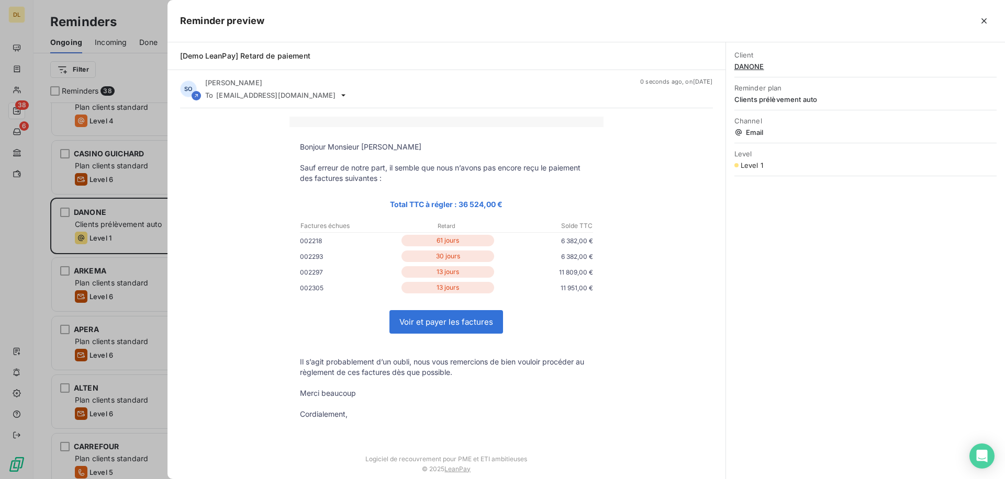
click at [82, 224] on div at bounding box center [502, 239] width 1005 height 479
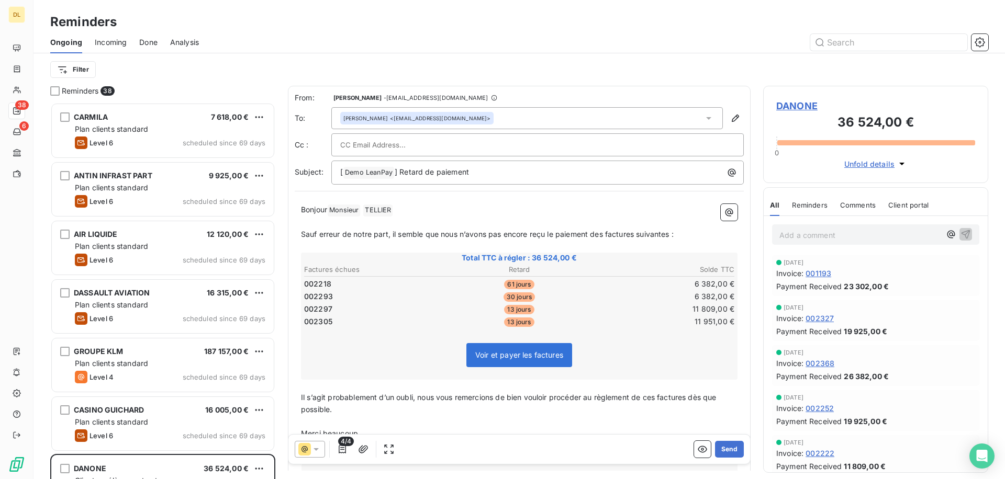
click at [140, 40] on span "Done" at bounding box center [148, 42] width 18 height 10
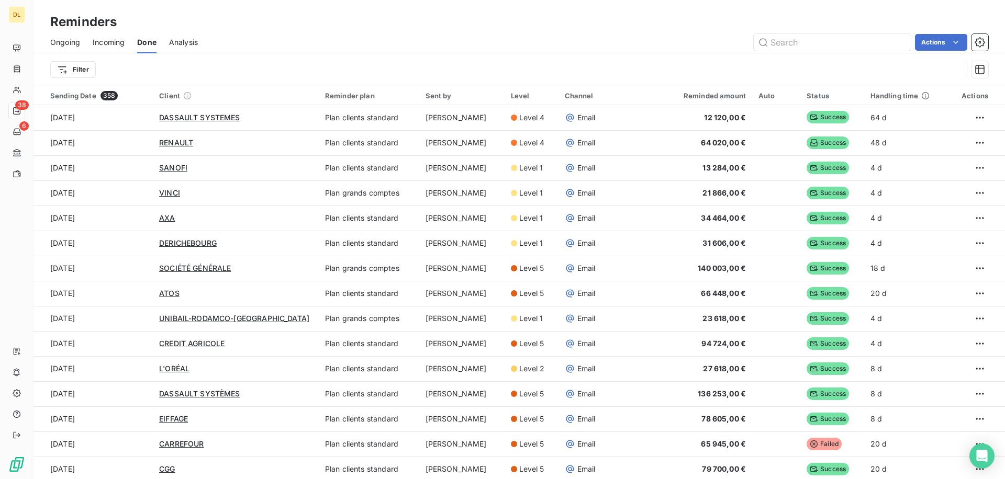
click at [199, 41] on div "Ongoing Incoming Done Analysis Actions" at bounding box center [520, 42] width 972 height 22
click at [186, 41] on span "Analysis" at bounding box center [183, 42] width 29 height 10
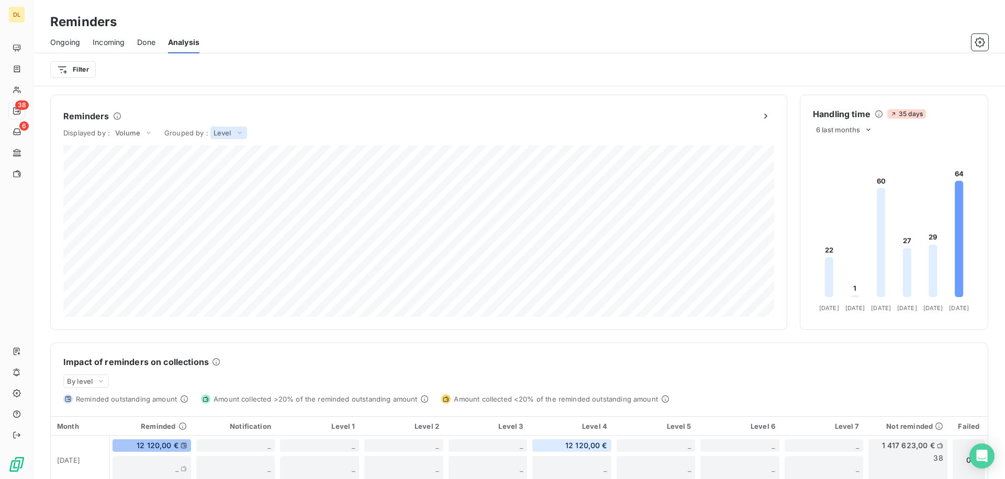
click at [238, 133] on icon at bounding box center [240, 133] width 4 height 2
click at [268, 114] on div "Reminders" at bounding box center [418, 116] width 711 height 17
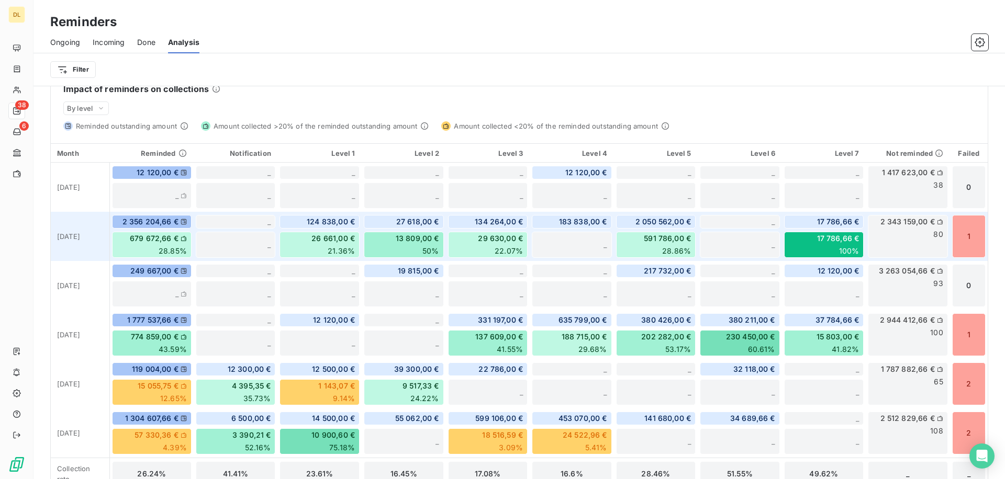
scroll to position [274, 0]
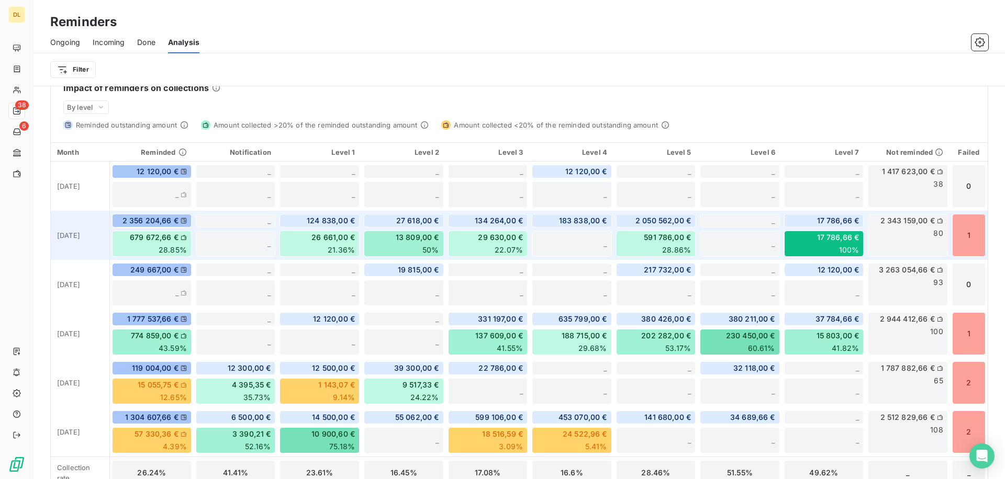
drag, startPoint x: 124, startPoint y: 224, endPoint x: 135, endPoint y: 223, distance: 11.0
click at [135, 223] on span "2 356 204,66 €" at bounding box center [150, 221] width 56 height 10
drag, startPoint x: 131, startPoint y: 238, endPoint x: 172, endPoint y: 239, distance: 40.3
click at [172, 239] on span "679 672,66 €" at bounding box center [154, 237] width 49 height 10
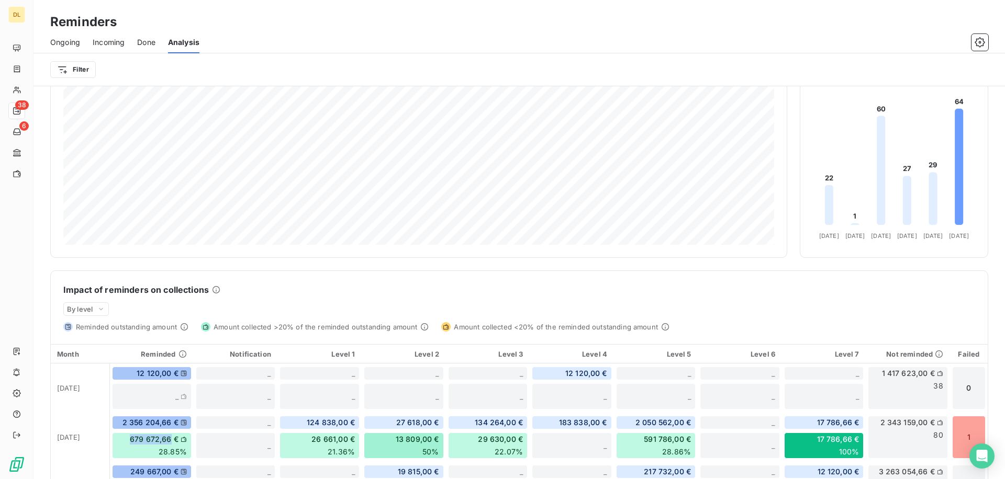
scroll to position [0, 0]
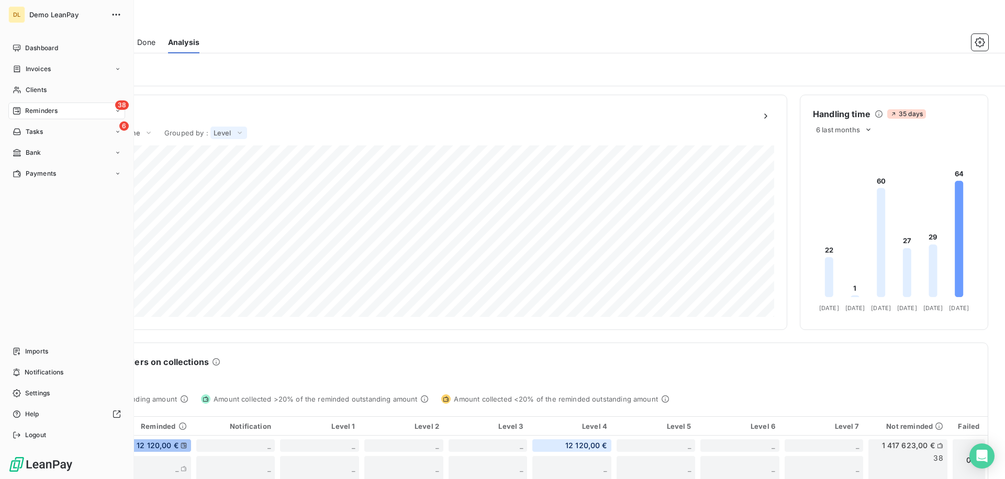
click at [41, 109] on span "Reminders" at bounding box center [41, 110] width 32 height 9
click at [29, 110] on span "Reminders" at bounding box center [41, 110] width 32 height 9
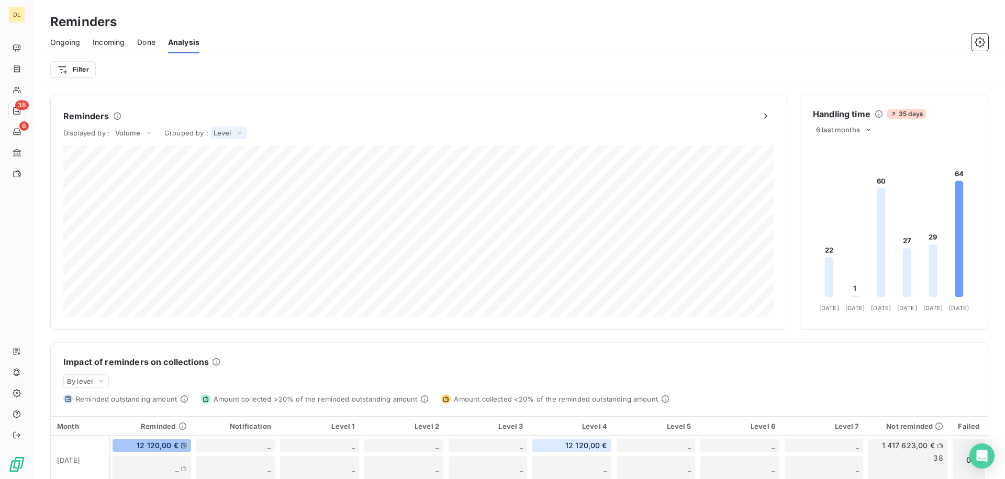
click at [73, 40] on span "Ongoing" at bounding box center [65, 42] width 30 height 10
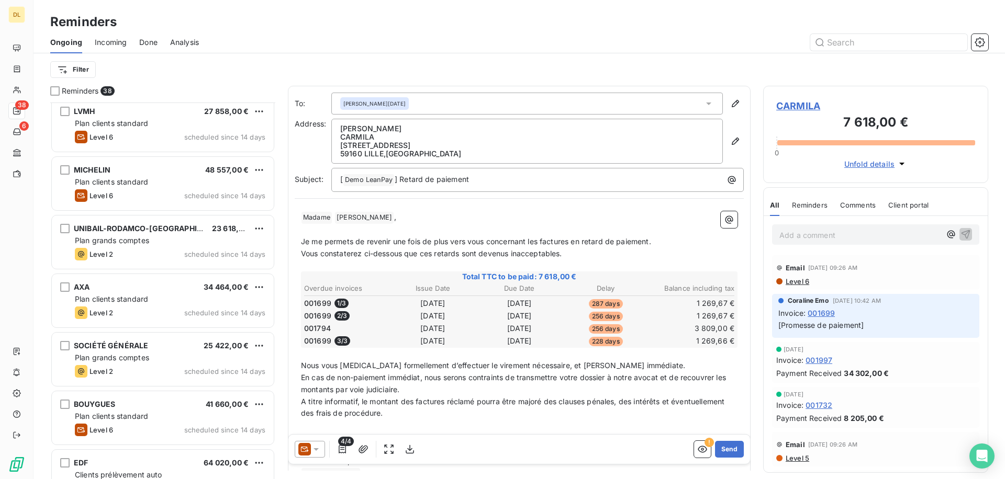
scroll to position [1229, 0]
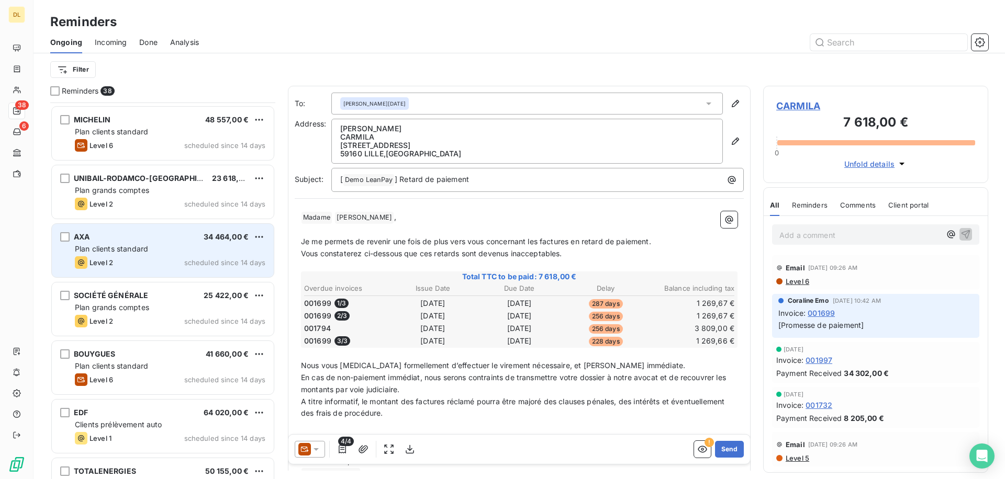
click at [147, 256] on div "Level 2 scheduled since 14 days" at bounding box center [170, 262] width 191 height 13
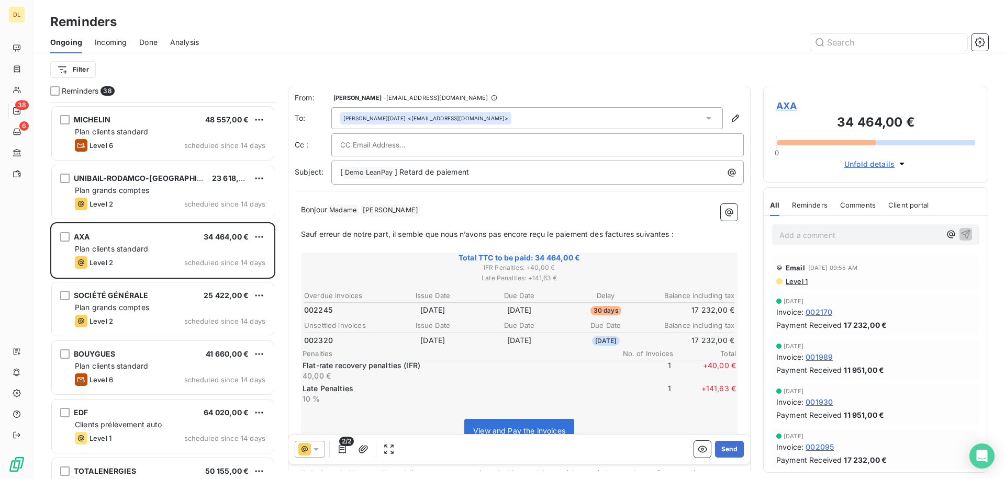
scroll to position [31, 0]
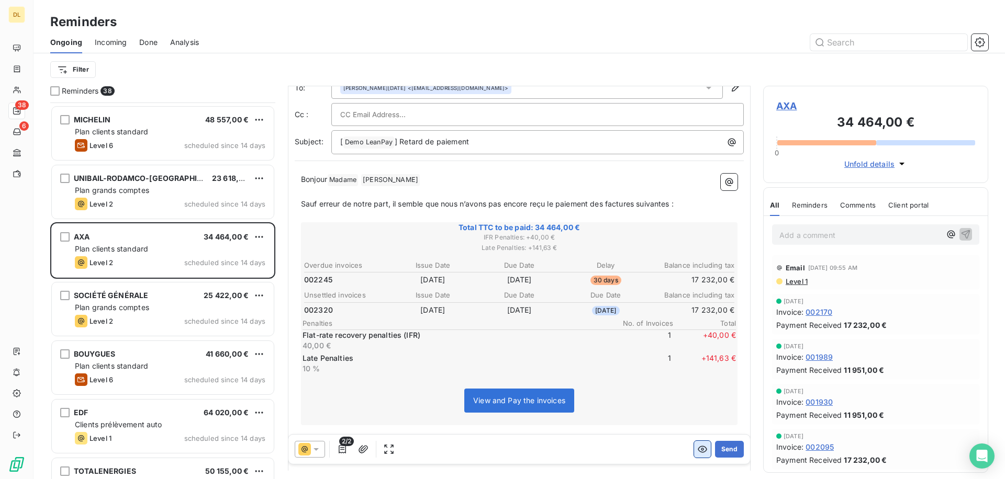
click at [701, 450] on icon "button" at bounding box center [702, 450] width 9 height 7
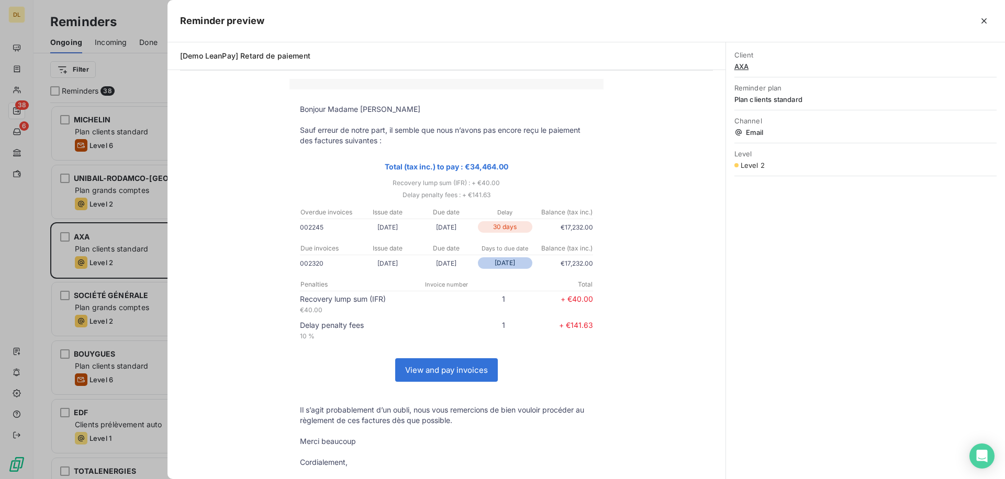
scroll to position [40, 0]
click at [431, 371] on link "View and pay invoices" at bounding box center [447, 368] width 102 height 23
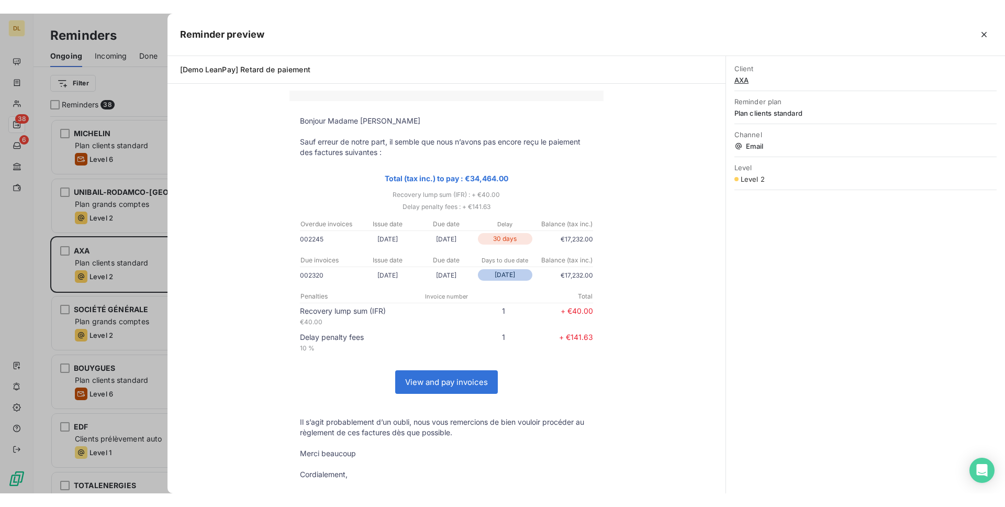
scroll to position [377, 225]
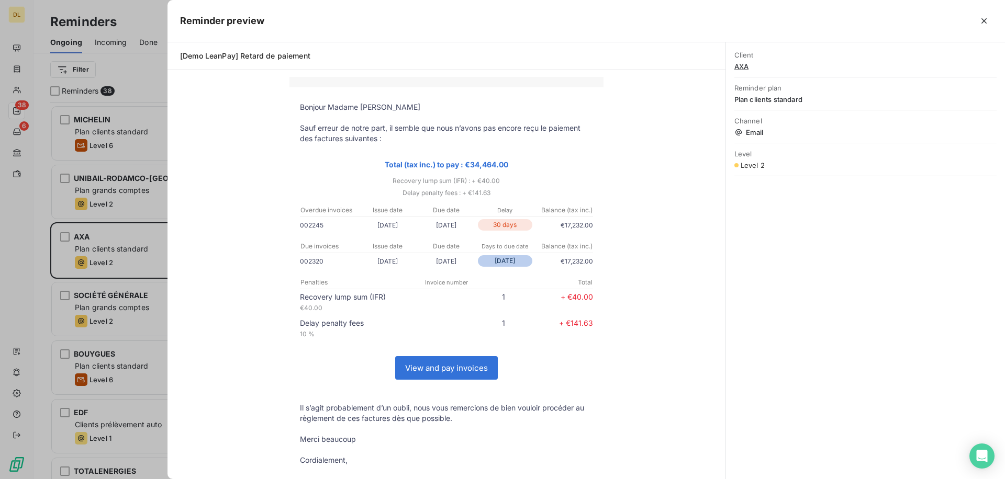
click at [46, 143] on div at bounding box center [502, 239] width 1005 height 479
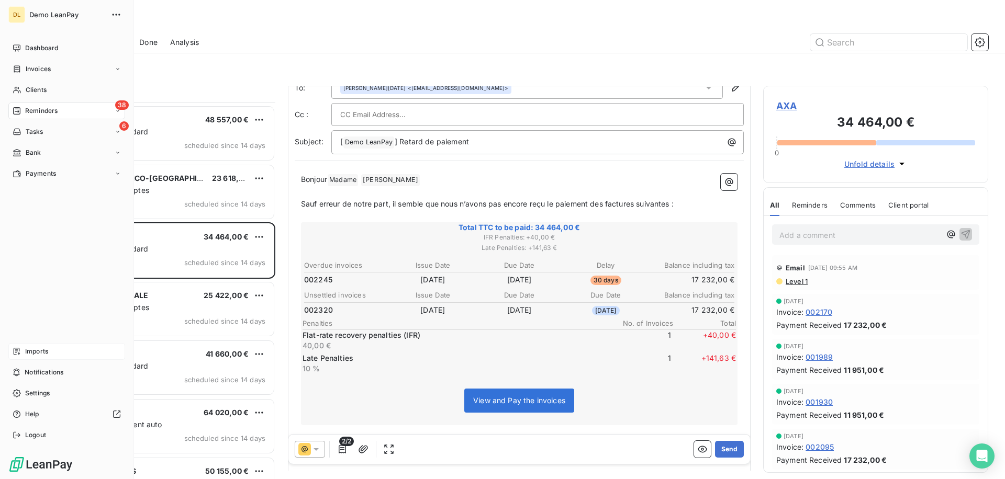
click at [22, 347] on div "Imports" at bounding box center [66, 351] width 117 height 17
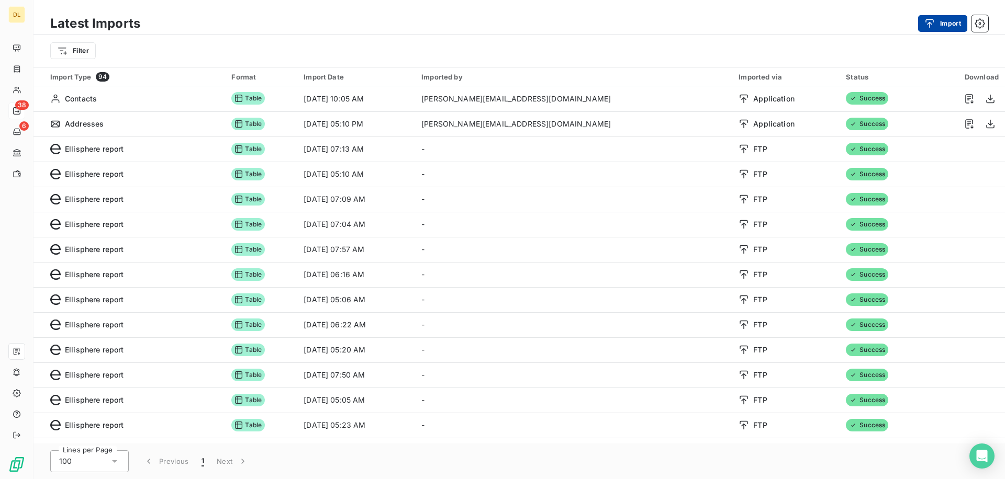
click at [948, 20] on button "Import" at bounding box center [942, 23] width 49 height 17
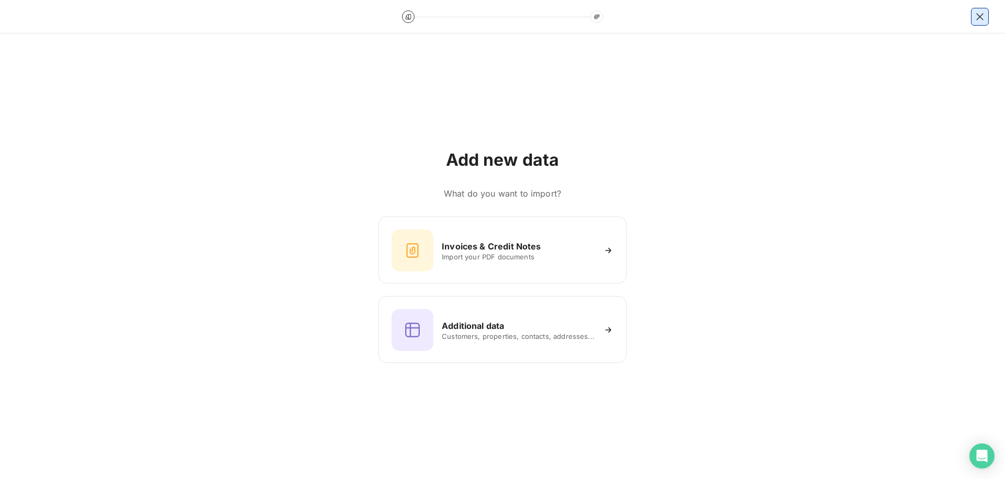
click at [975, 21] on icon "button" at bounding box center [980, 17] width 10 height 10
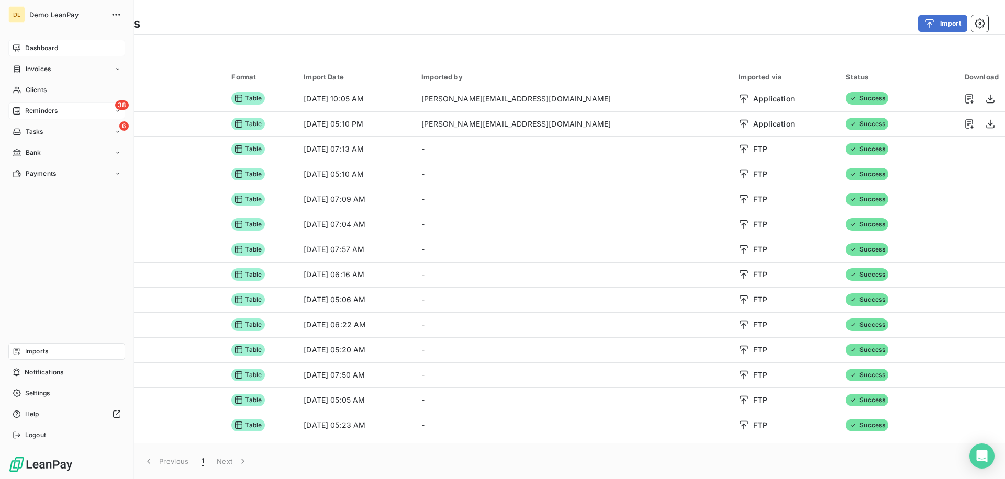
click at [13, 44] on icon at bounding box center [17, 48] width 8 height 8
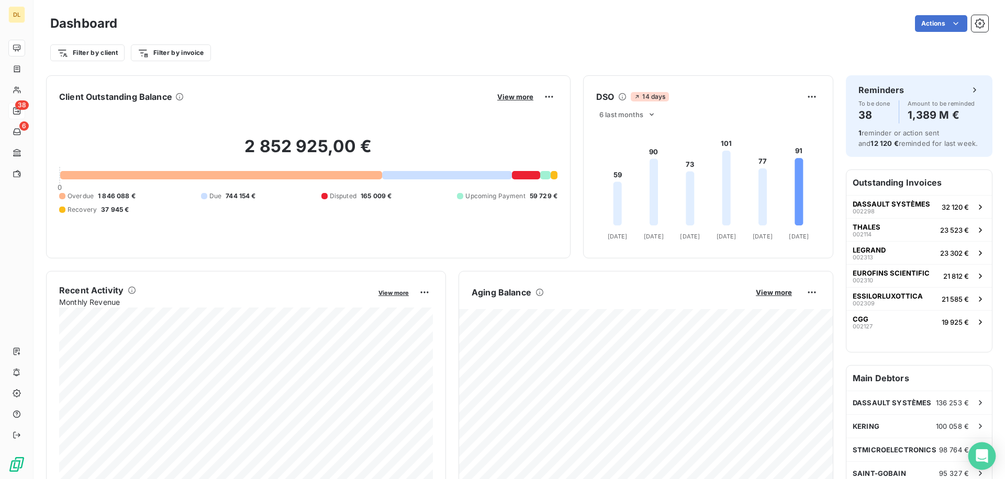
click at [985, 456] on icon "Open Intercom Messenger" at bounding box center [982, 457] width 12 height 14
